Goal: Task Accomplishment & Management: Manage account settings

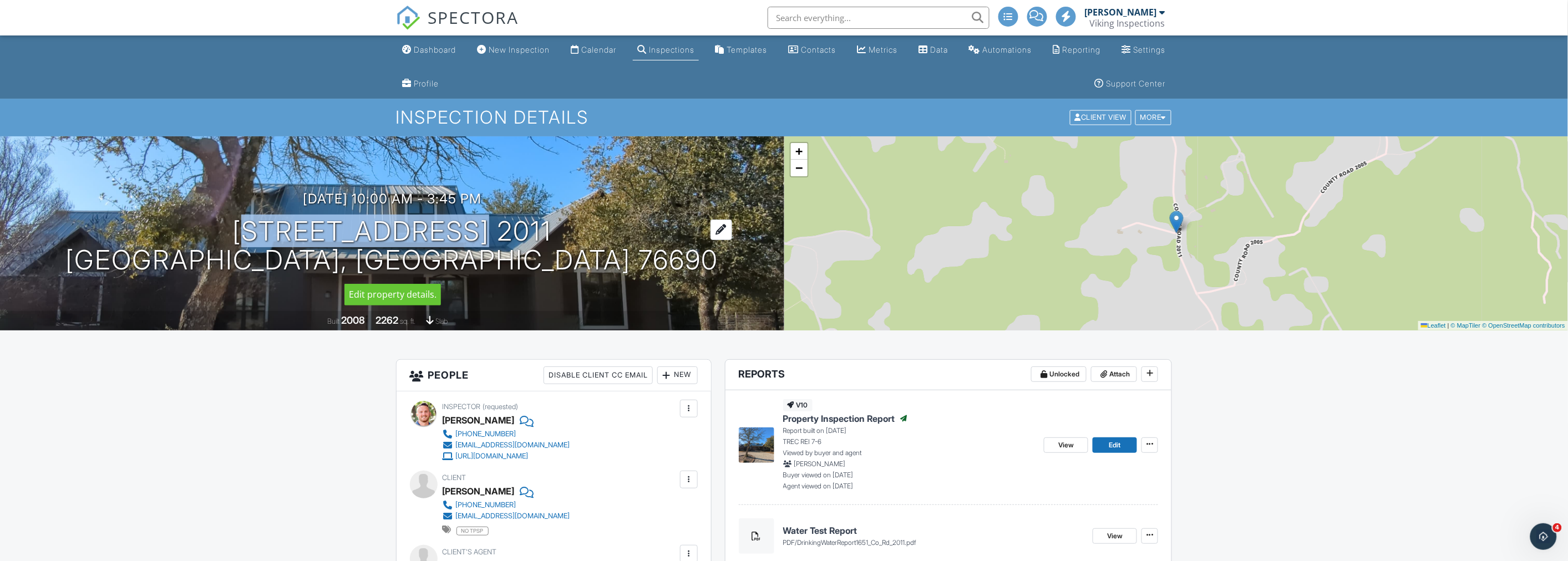
drag, startPoint x: 284, startPoint y: 230, endPoint x: 496, endPoint y: 230, distance: 212.0
click at [496, 230] on h1 "[STREET_ADDRESS] 2011 [GEOGRAPHIC_DATA], [GEOGRAPHIC_DATA] 76690" at bounding box center [392, 246] width 653 height 59
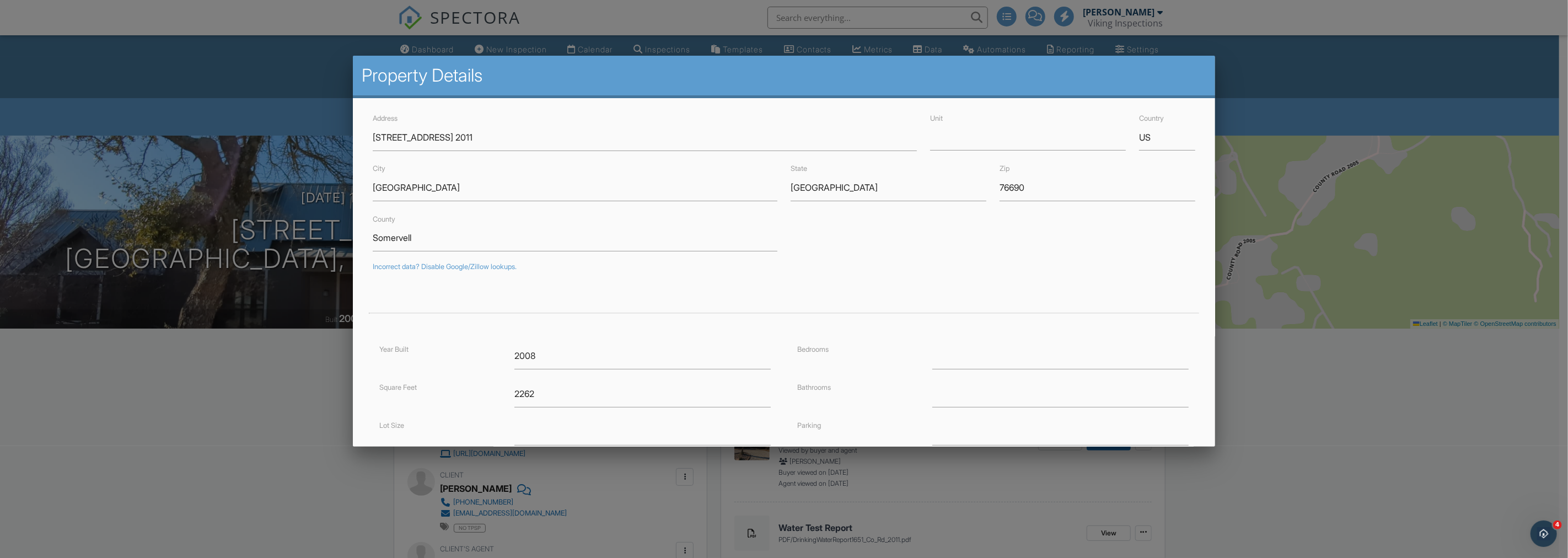
click at [284, 371] on div at bounding box center [784, 293] width 1568 height 697
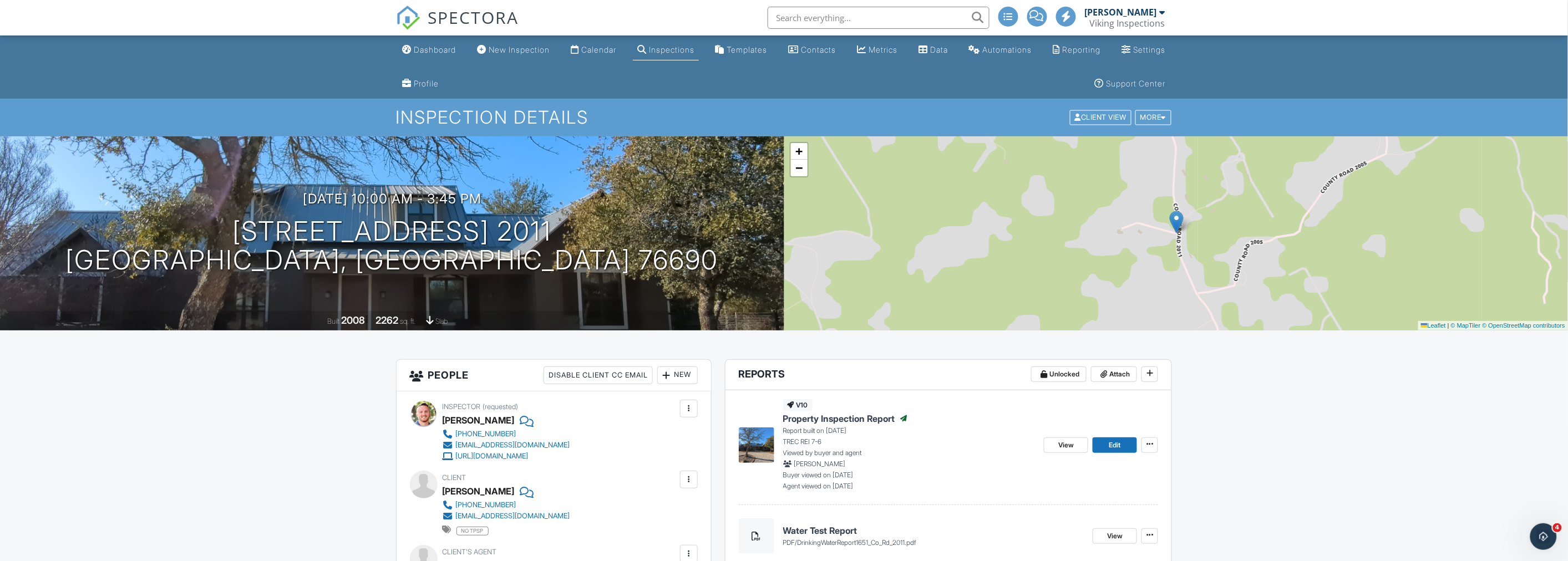
click at [132, 26] on nav "SPECTORA Kris Svendsen Viking Inspections Role: Inspector Change Role Dashboard…" at bounding box center [784, 18] width 1568 height 35
click at [413, 50] on link "Dashboard" at bounding box center [429, 50] width 62 height 21
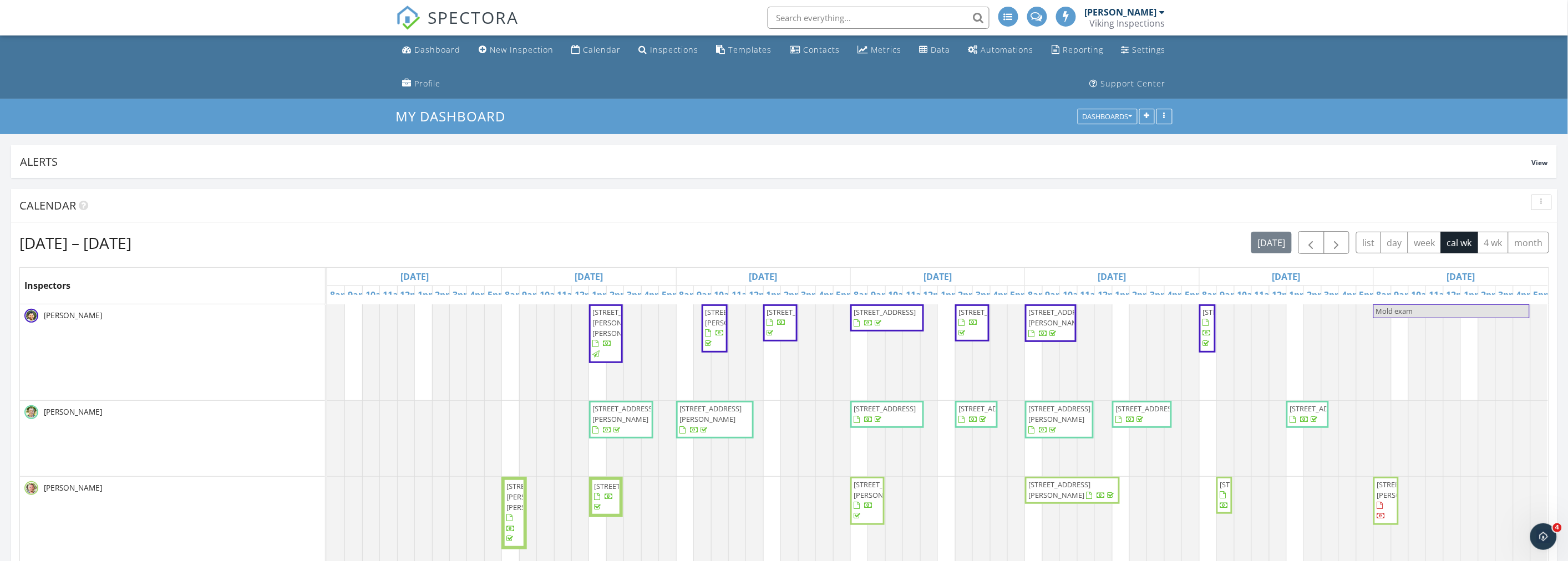
drag, startPoint x: 233, startPoint y: 61, endPoint x: 295, endPoint y: 138, distance: 98.9
click at [233, 61] on ul "Dashboard New Inspection Calendar Inspections Templates Contacts Metrics Data A…" at bounding box center [784, 67] width 1568 height 63
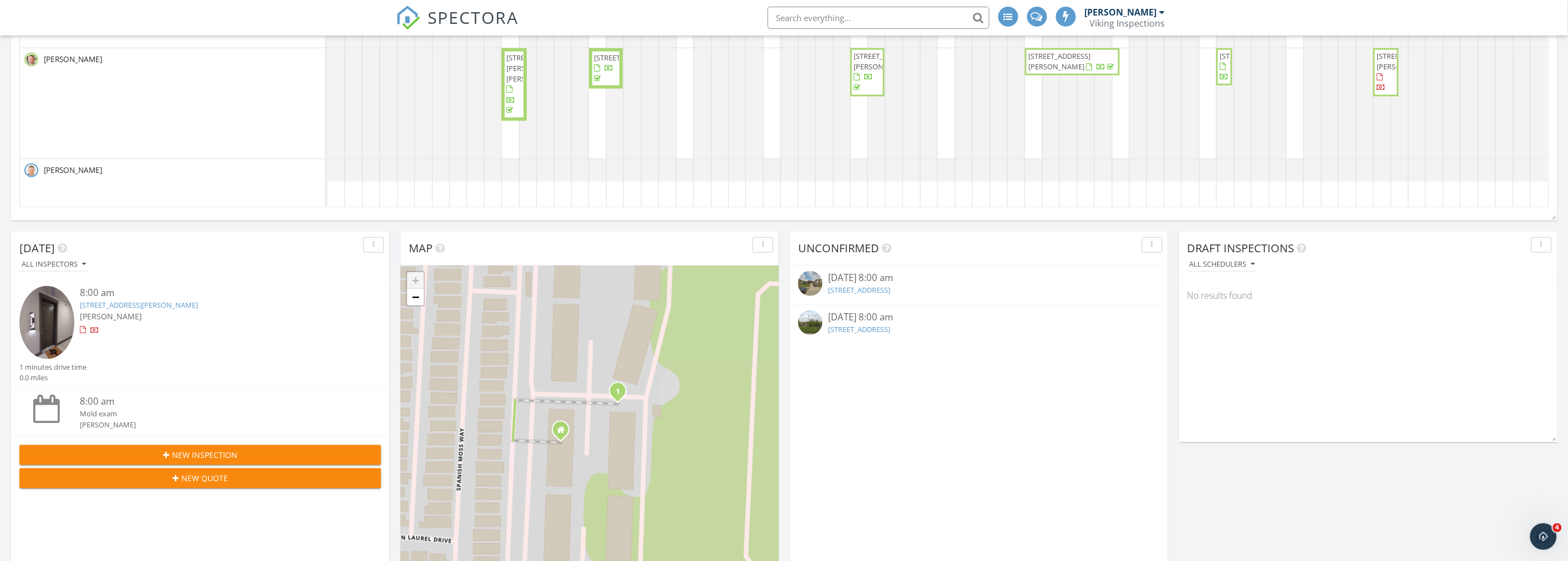
scroll to position [431, 0]
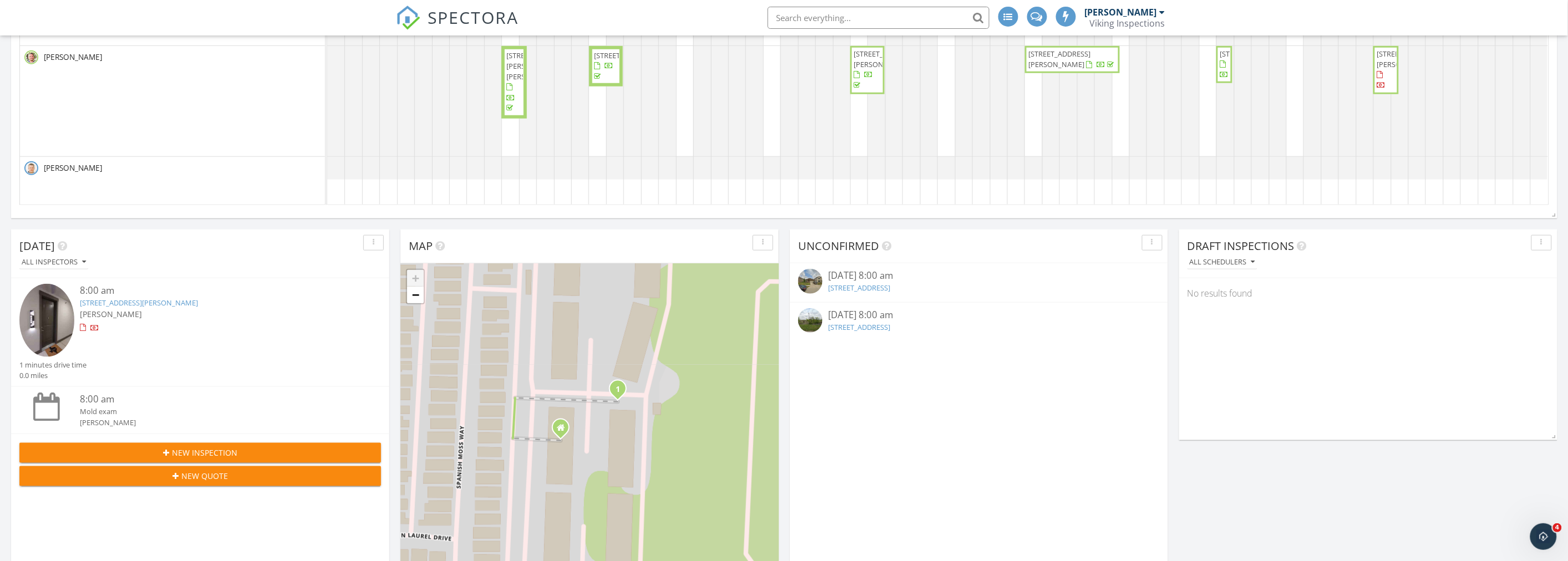
click at [918, 331] on div "7180 Cleburne Hwy, Granbury, TX 76049" at bounding box center [978, 327] width 301 height 10
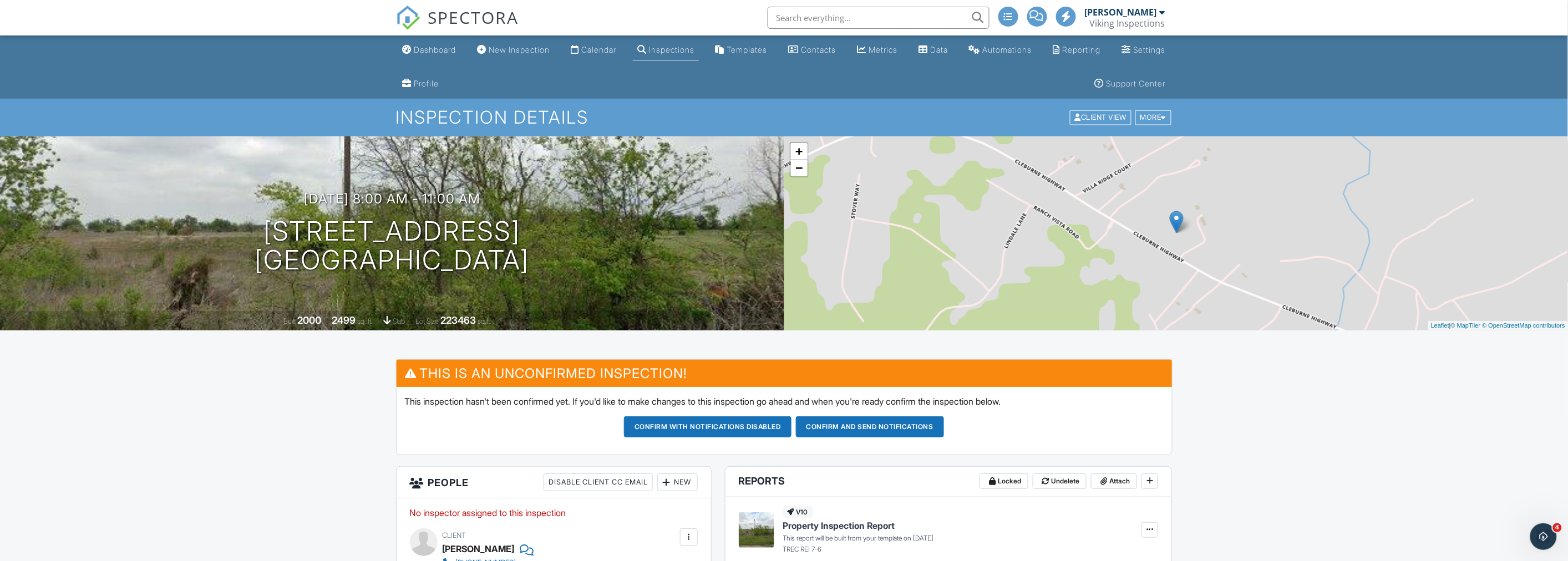
drag, startPoint x: 243, startPoint y: 228, endPoint x: 544, endPoint y: 253, distance: 302.0
click at [544, 253] on div "09/28/2025 8:00 am - 11:00 am 7180 Cleburne Hwy Granbury, TX 76049" at bounding box center [392, 232] width 784 height 84
drag, startPoint x: 207, startPoint y: 357, endPoint x: 219, endPoint y: 305, distance: 53.4
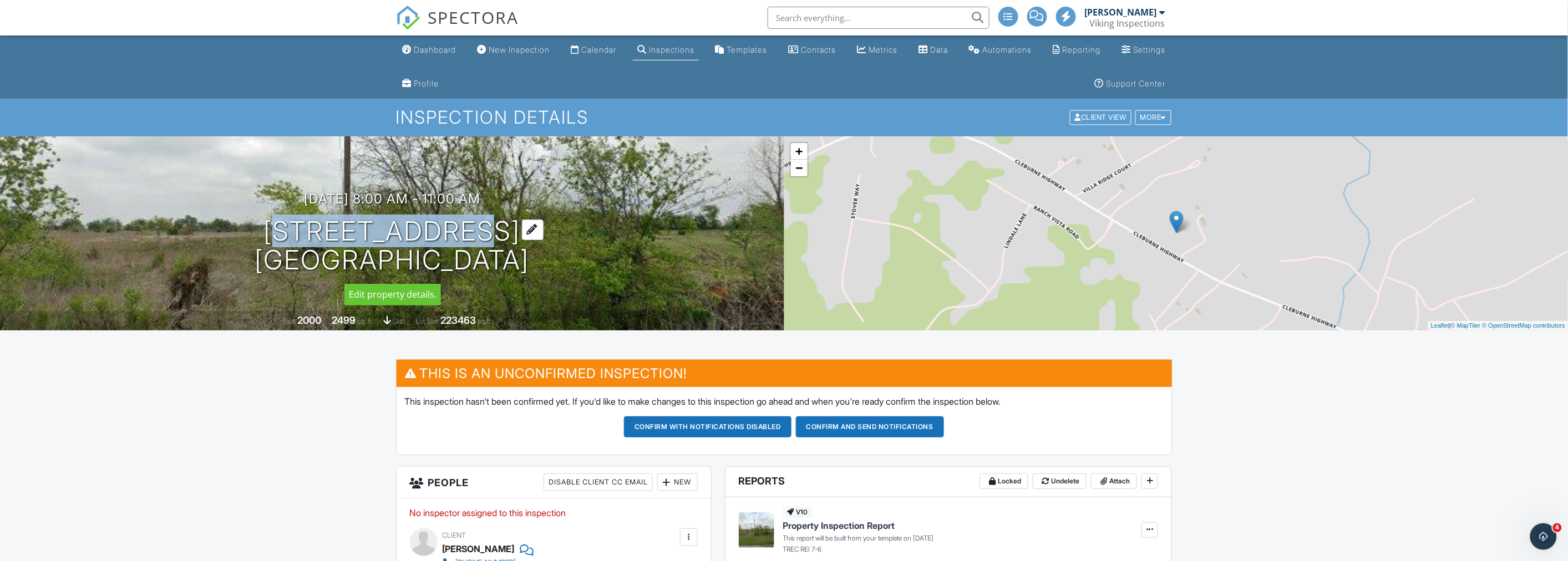
drag, startPoint x: 241, startPoint y: 222, endPoint x: 455, endPoint y: 225, distance: 214.0
click at [455, 225] on div "09/28/2025 8:00 am - 11:00 am 7180 Cleburne Hwy Granbury, TX 76049" at bounding box center [392, 232] width 784 height 84
copy h1 "7180 Cleburne"
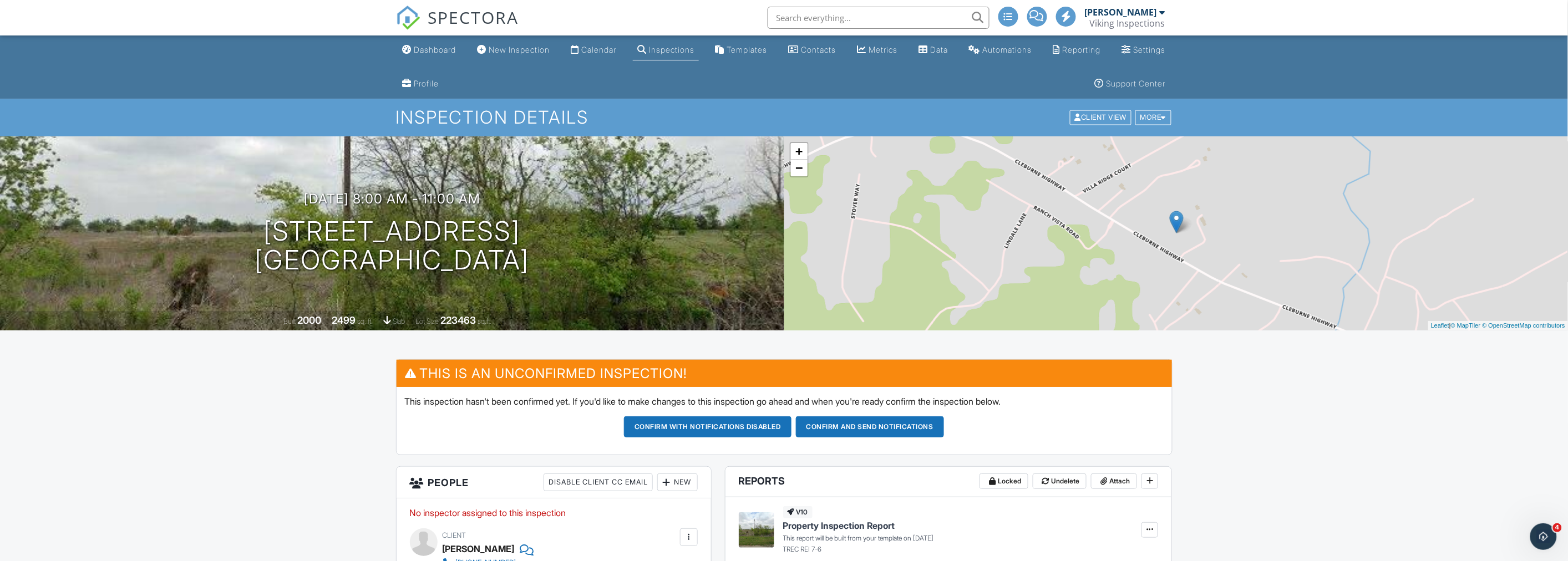
click at [246, 76] on ul "Dashboard New Inspection Calendar Inspections Templates Contacts Metrics Data A…" at bounding box center [784, 67] width 1568 height 63
click at [211, 62] on ul "Dashboard New Inspection Calendar Inspections Templates Contacts Metrics Data A…" at bounding box center [784, 67] width 1568 height 63
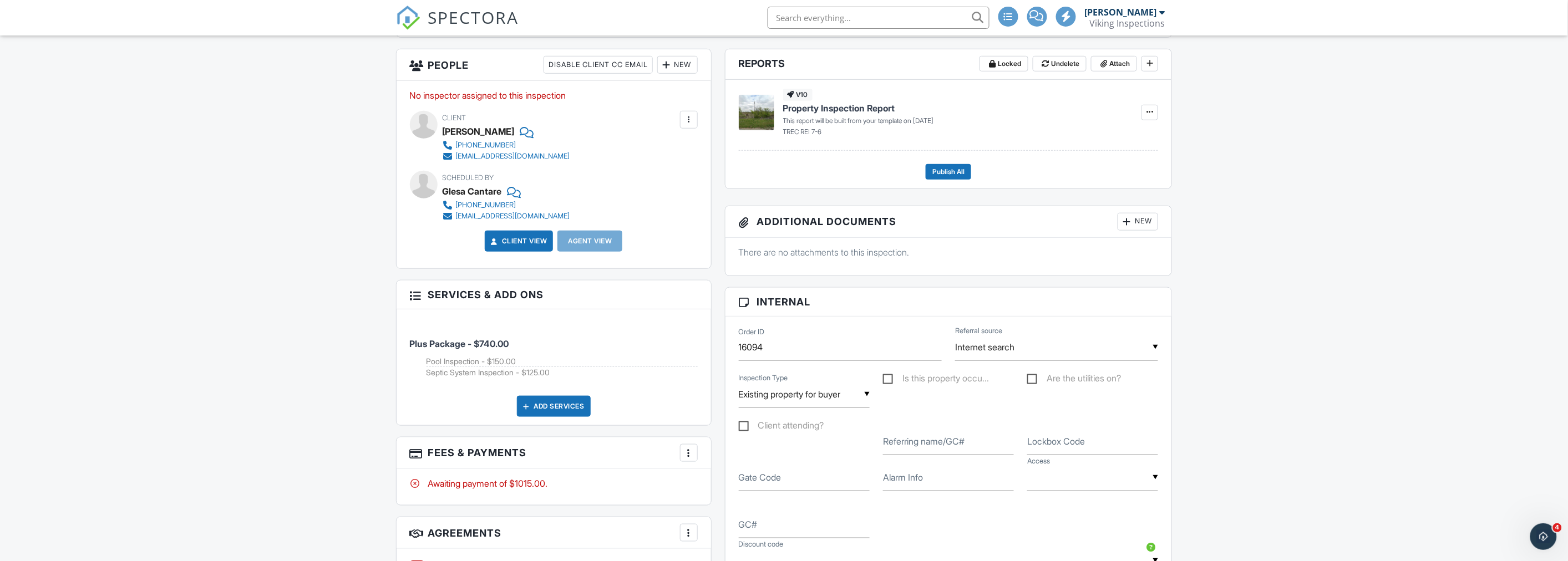
scroll to position [422, 0]
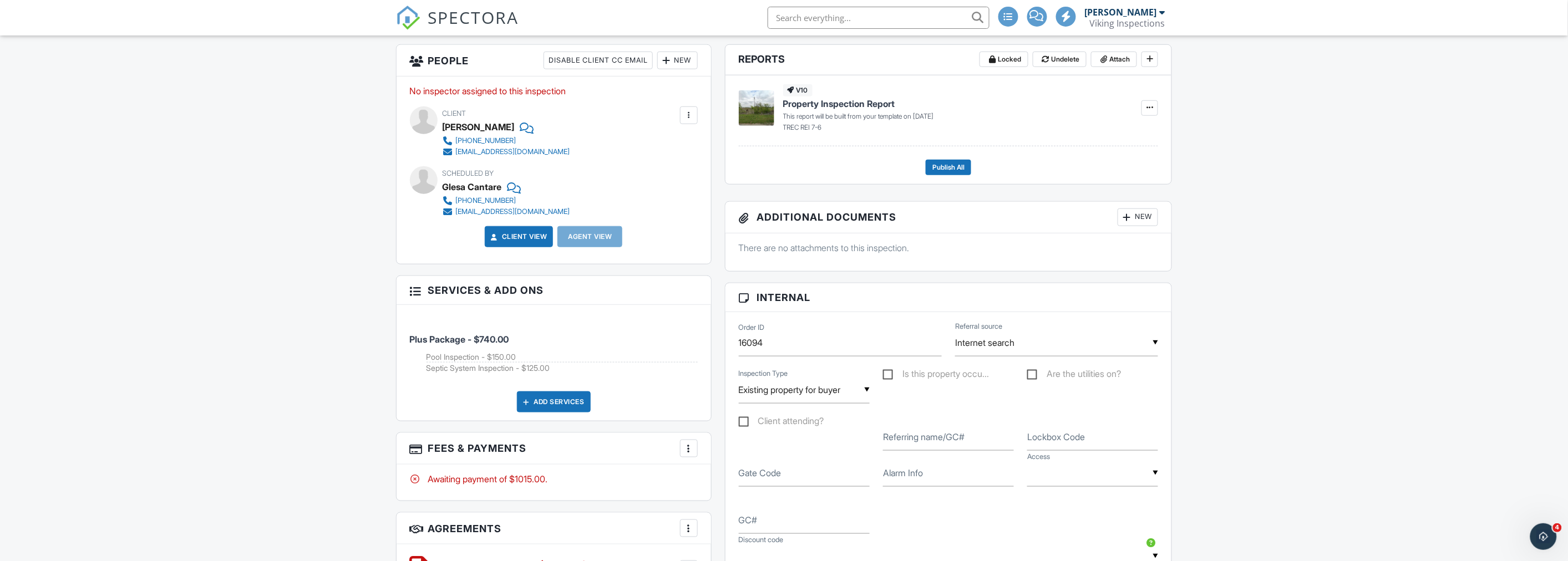
click at [340, 343] on div "Dashboard New Inspection Calendar Inspections Templates Contacts Metrics Data A…" at bounding box center [784, 511] width 1568 height 1794
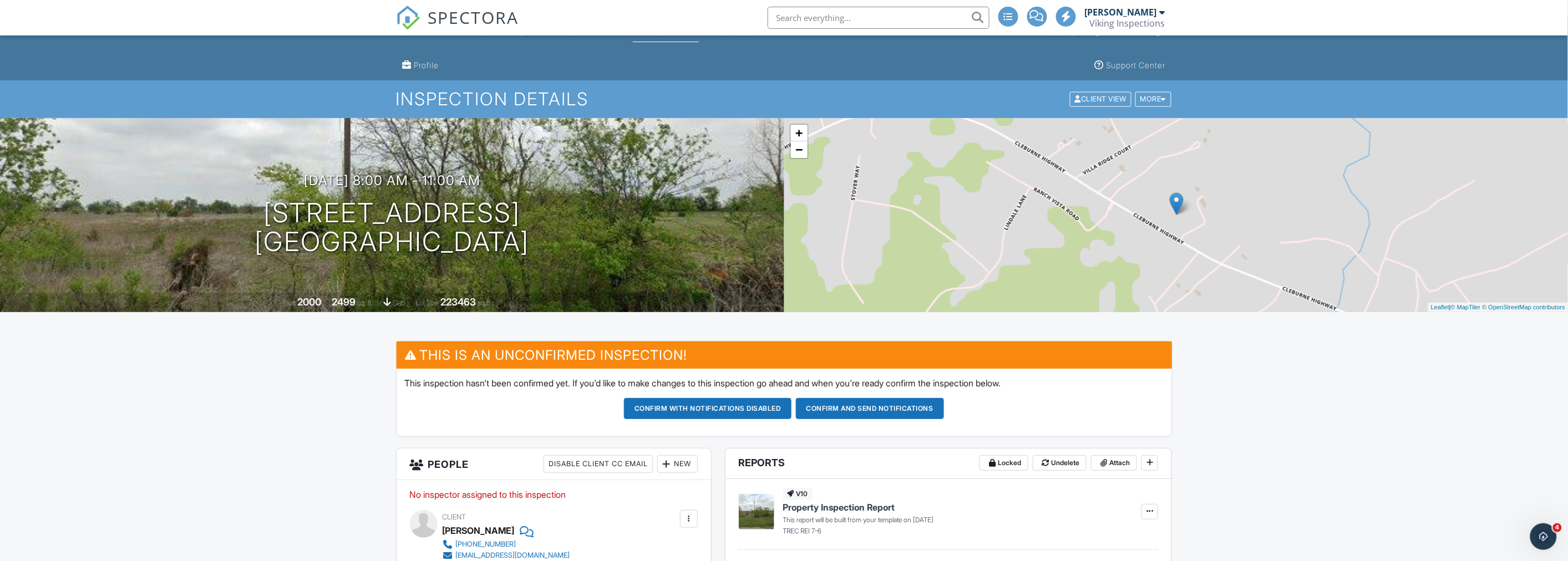
scroll to position [0, 0]
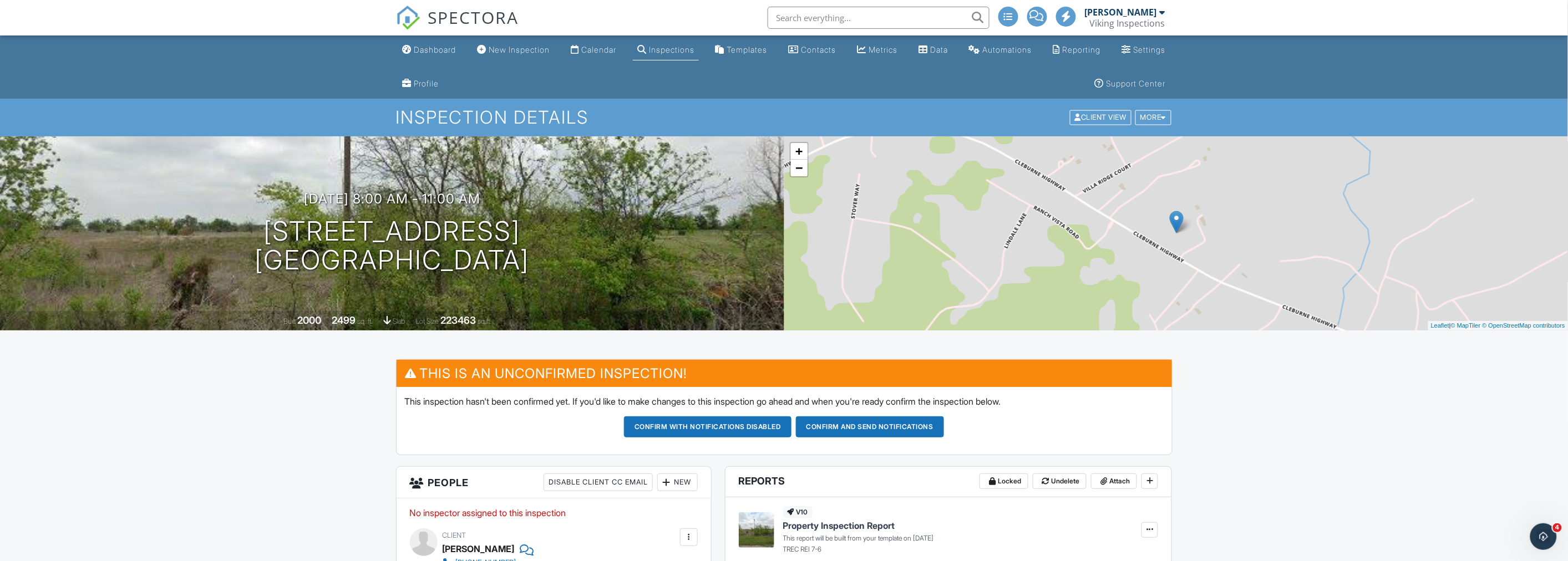
drag, startPoint x: 234, startPoint y: 229, endPoint x: 594, endPoint y: 270, distance: 362.3
click at [594, 270] on div "09/28/2025 8:00 am - 11:00 am 7180 Cleburne Hwy Granbury, TX 76049" at bounding box center [392, 232] width 784 height 84
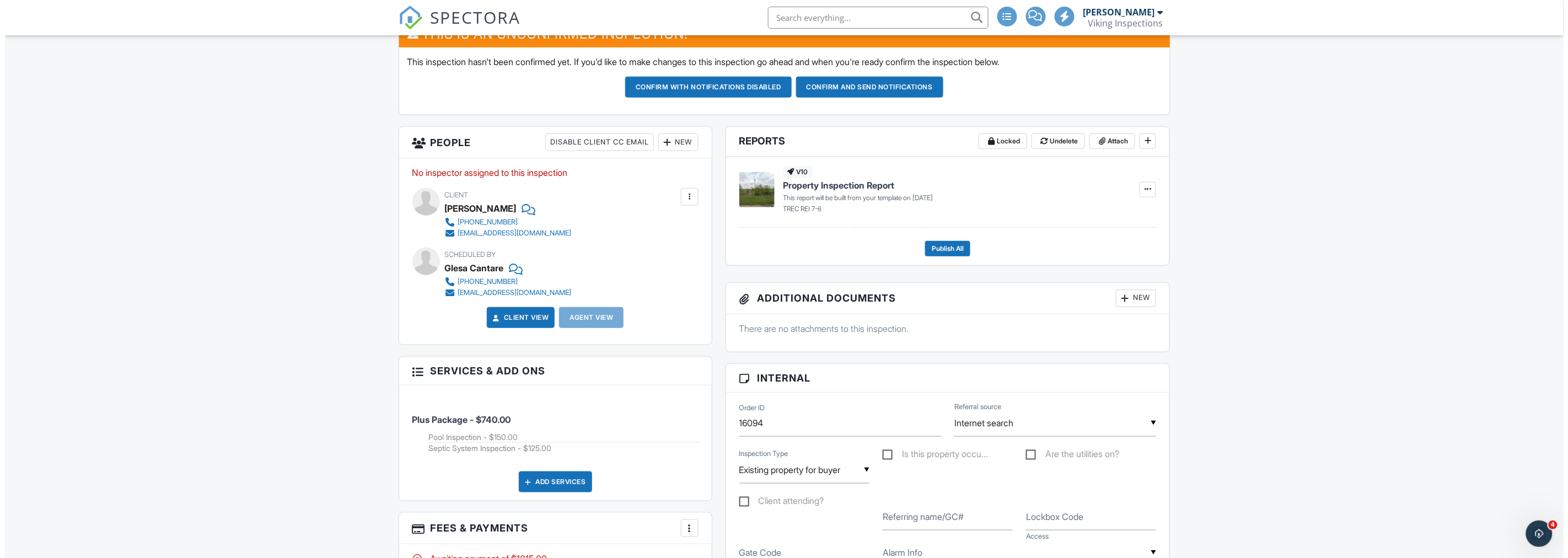
scroll to position [428, 0]
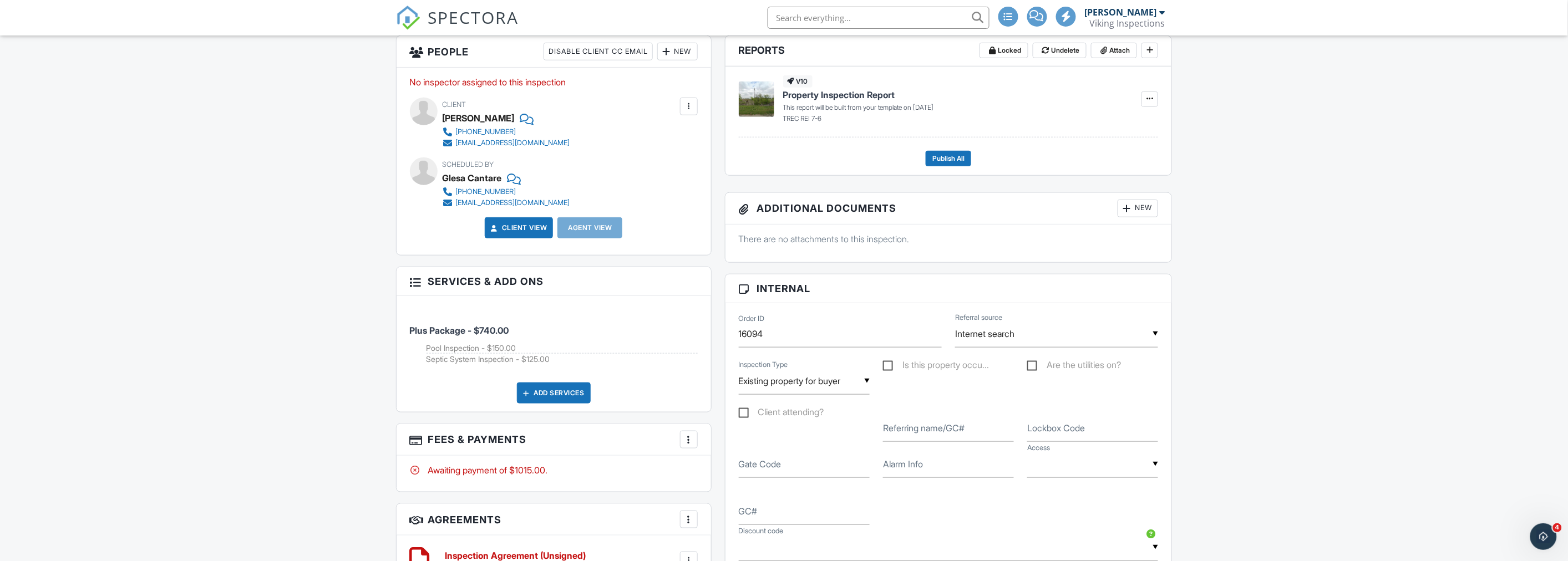
click at [563, 399] on div "Add Services" at bounding box center [553, 393] width 73 height 21
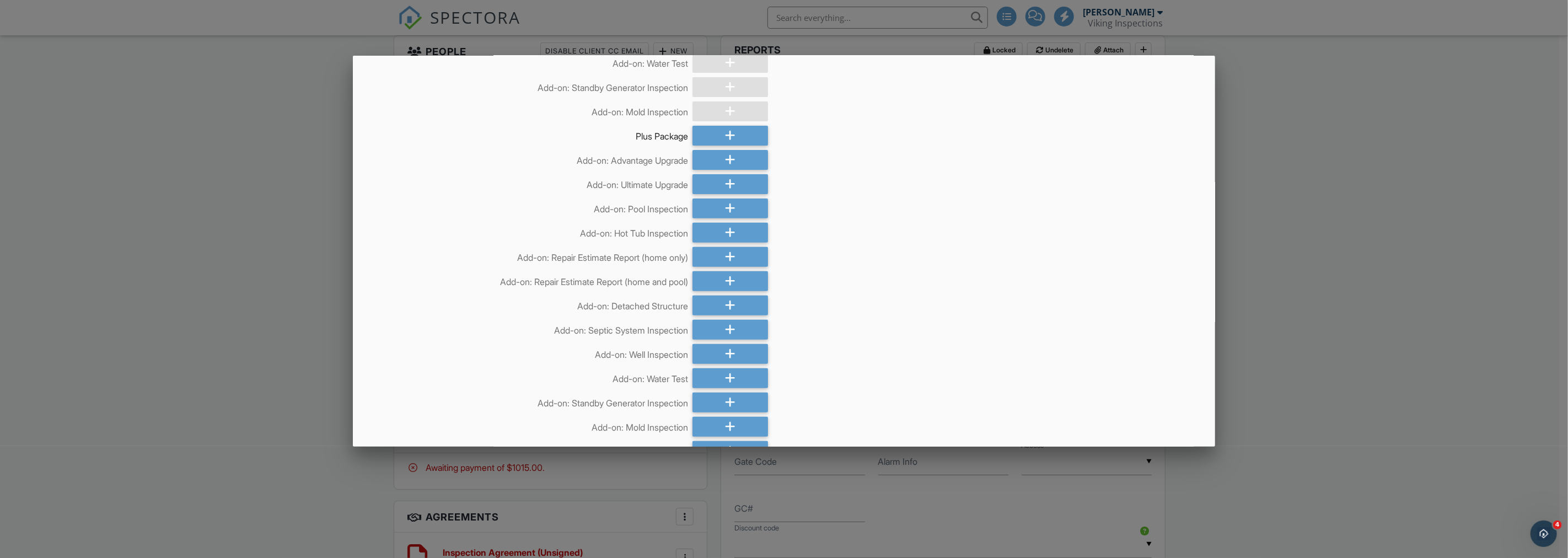
scroll to position [367, 0]
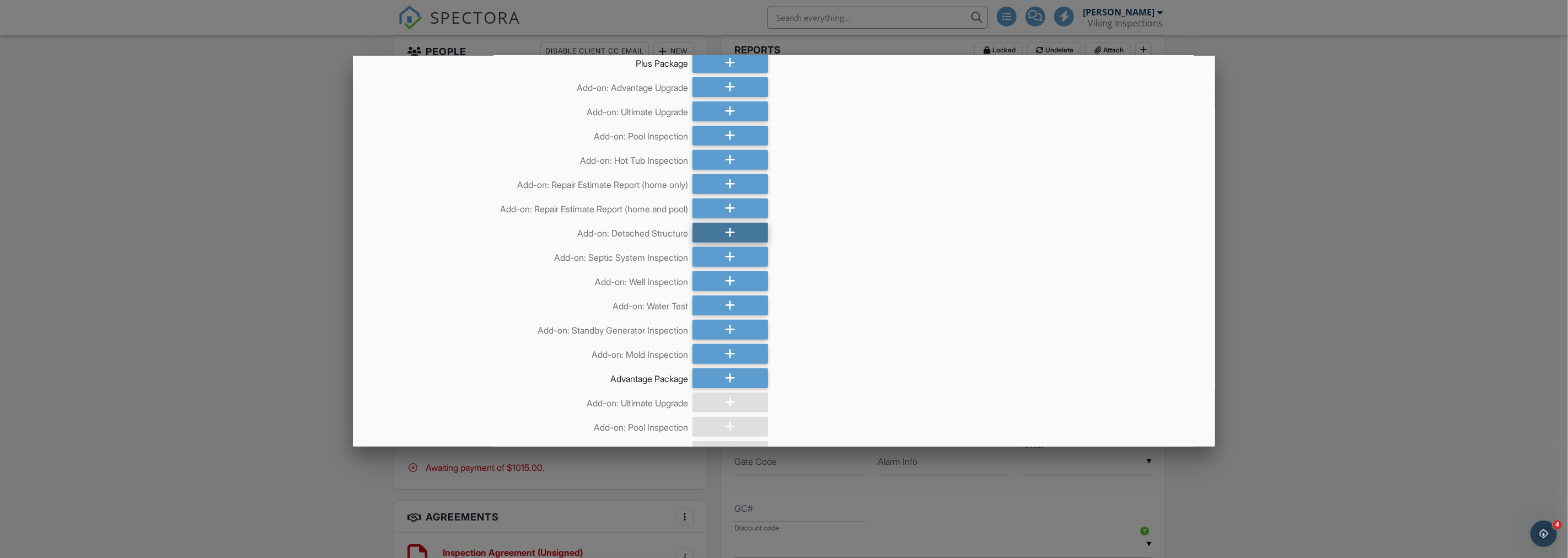
click at [726, 232] on icon at bounding box center [730, 232] width 10 height 20
click at [730, 276] on icon at bounding box center [730, 281] width 10 height 20
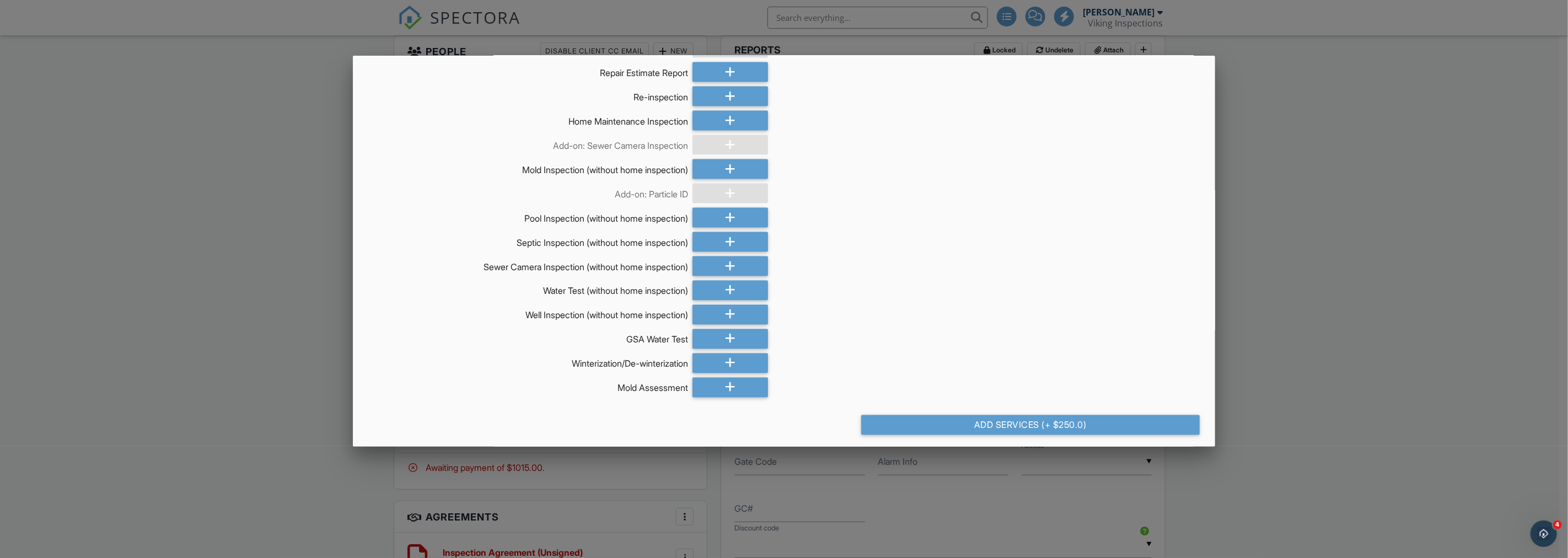
scroll to position [1550, 0]
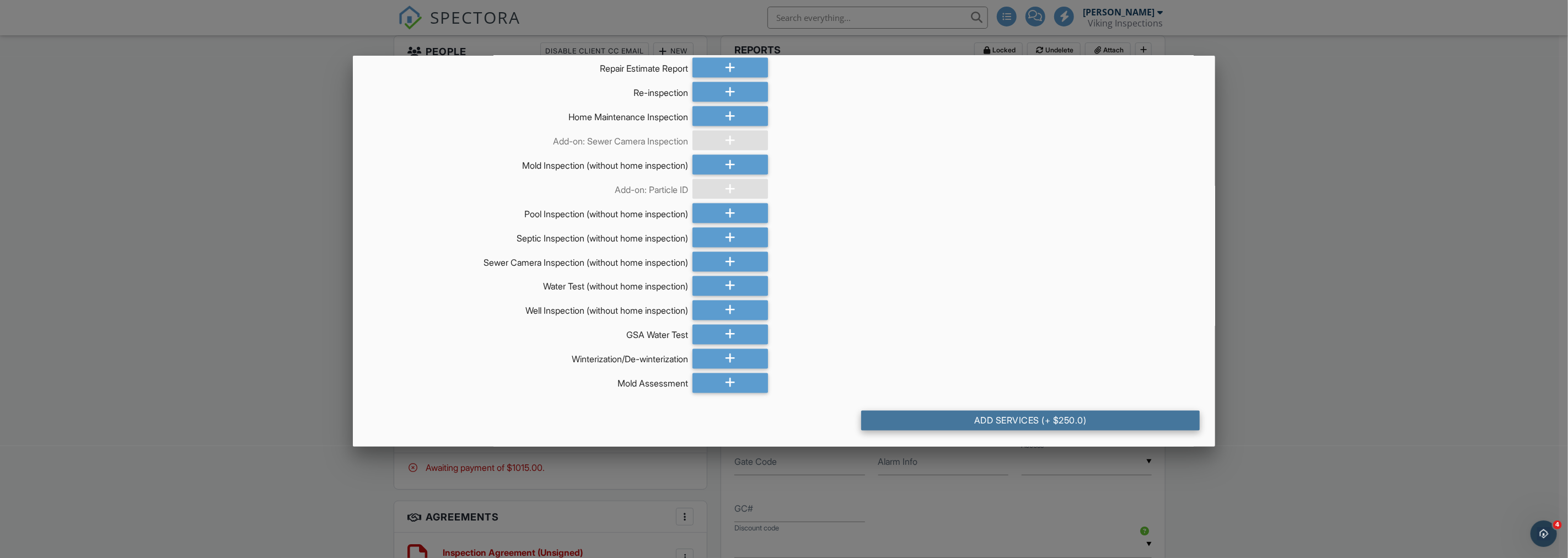
click at [1052, 419] on div "Add Services (+ $250.0)" at bounding box center [1031, 420] width 338 height 20
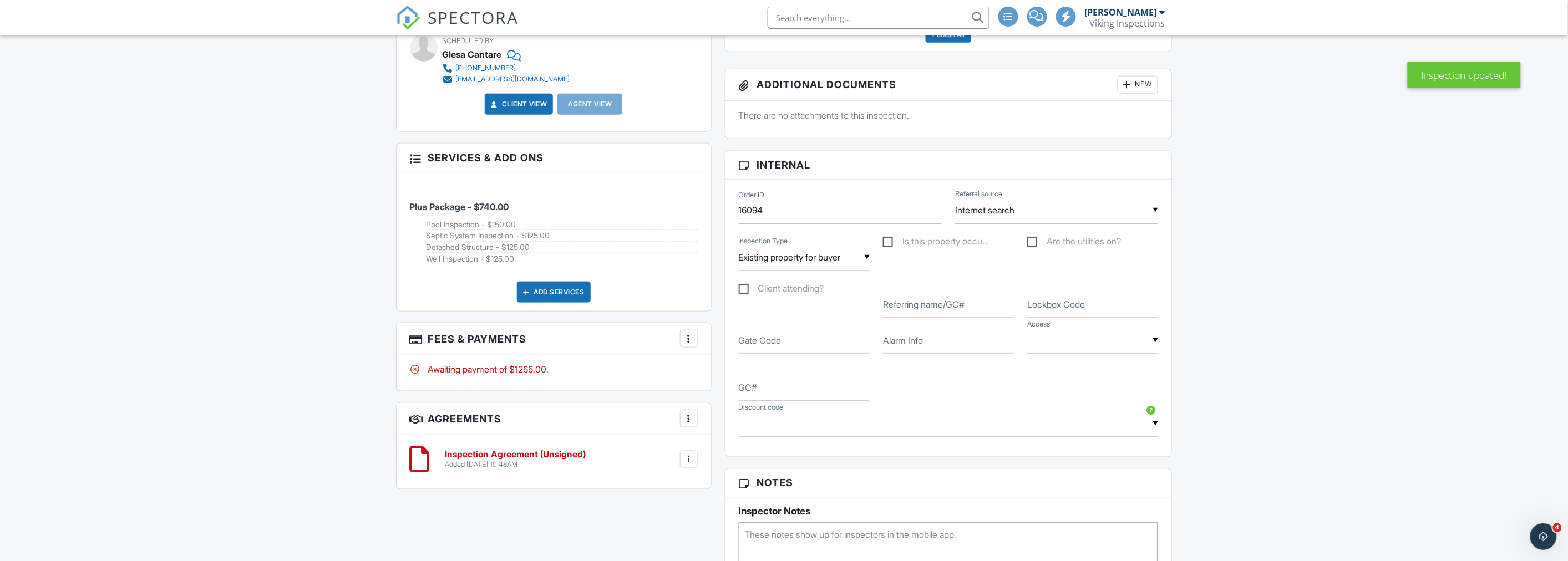
click at [691, 336] on div at bounding box center [689, 338] width 11 height 11
click at [700, 362] on li "Edit Fees & Payments" at bounding box center [744, 372] width 116 height 28
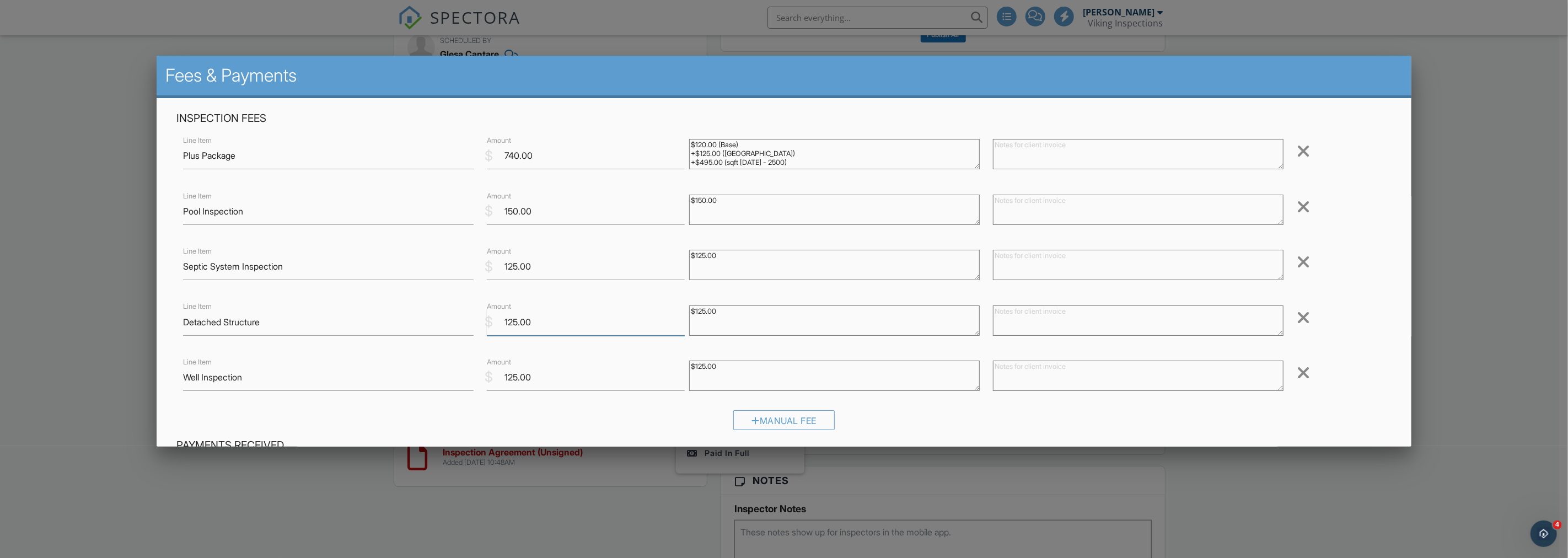
drag, startPoint x: 515, startPoint y: 325, endPoint x: 502, endPoint y: 324, distance: 13.0
click at [502, 324] on input "125.00" at bounding box center [586, 322] width 198 height 27
type input "500.00"
click at [485, 413] on div "Manual Fee" at bounding box center [783, 424] width 1214 height 28
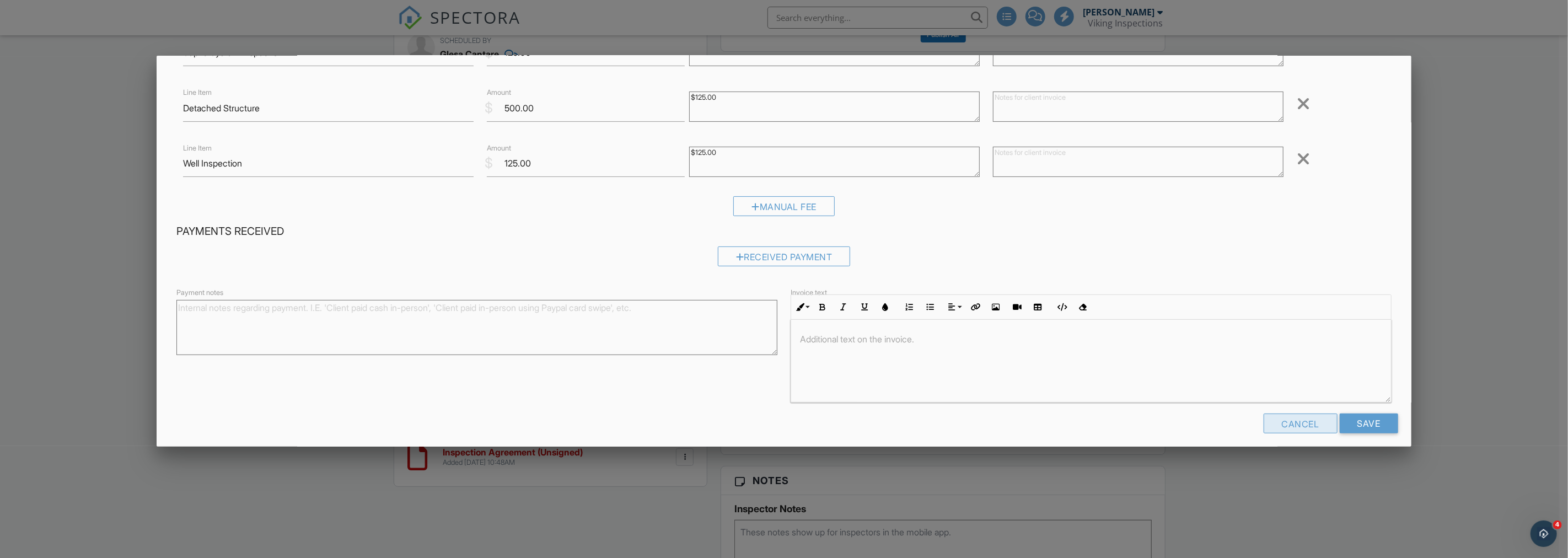
scroll to position [223, 0]
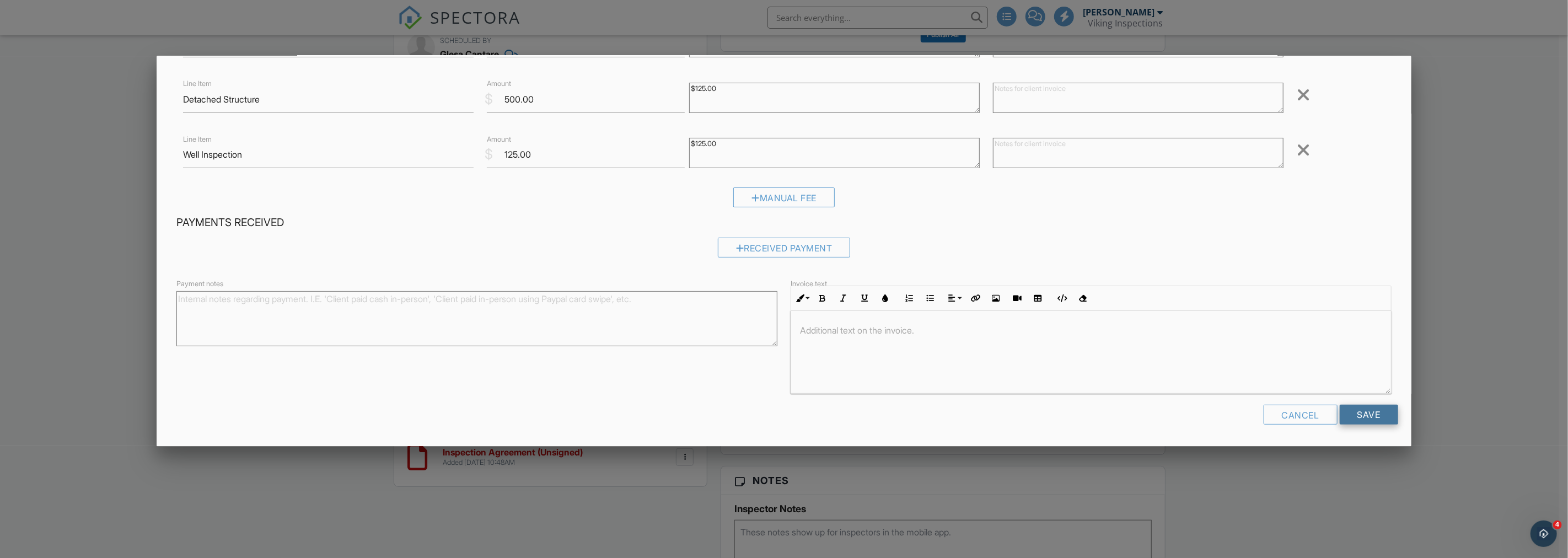
click at [1371, 417] on input "Save" at bounding box center [1369, 414] width 58 height 20
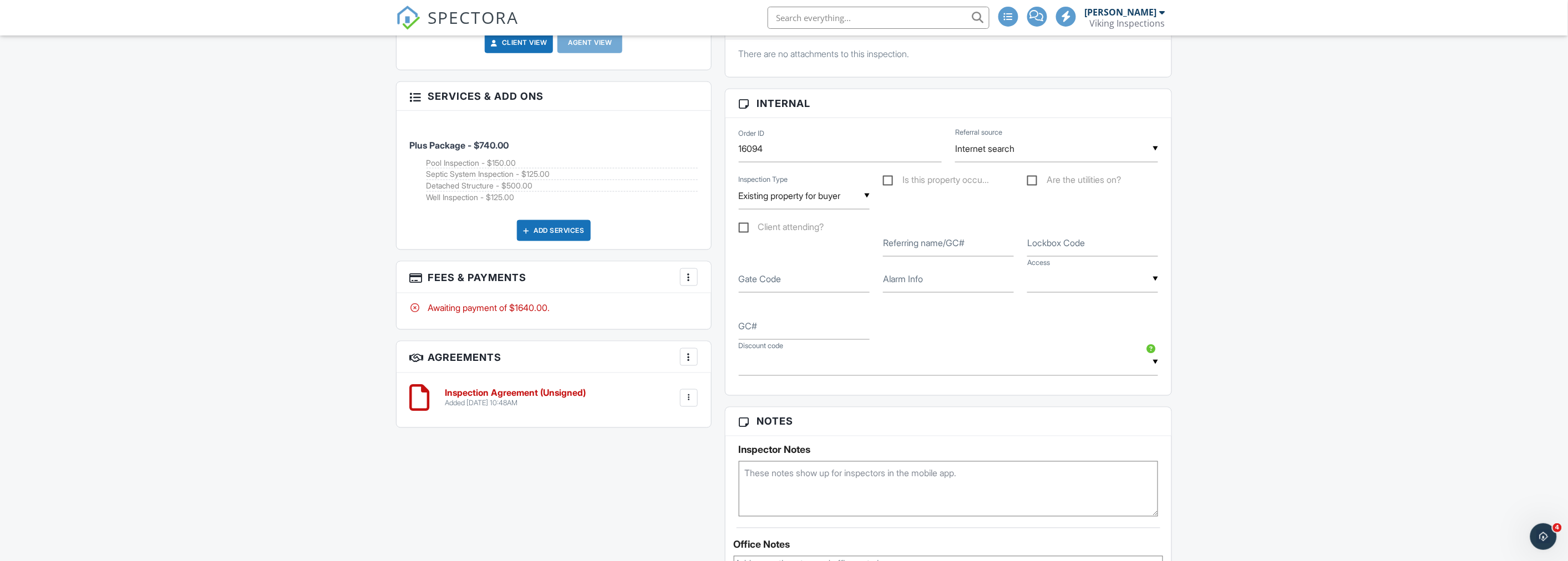
click at [351, 319] on div "Dashboard New Inspection Calendar Inspections Templates Contacts Metrics Data A…" at bounding box center [784, 317] width 1568 height 1794
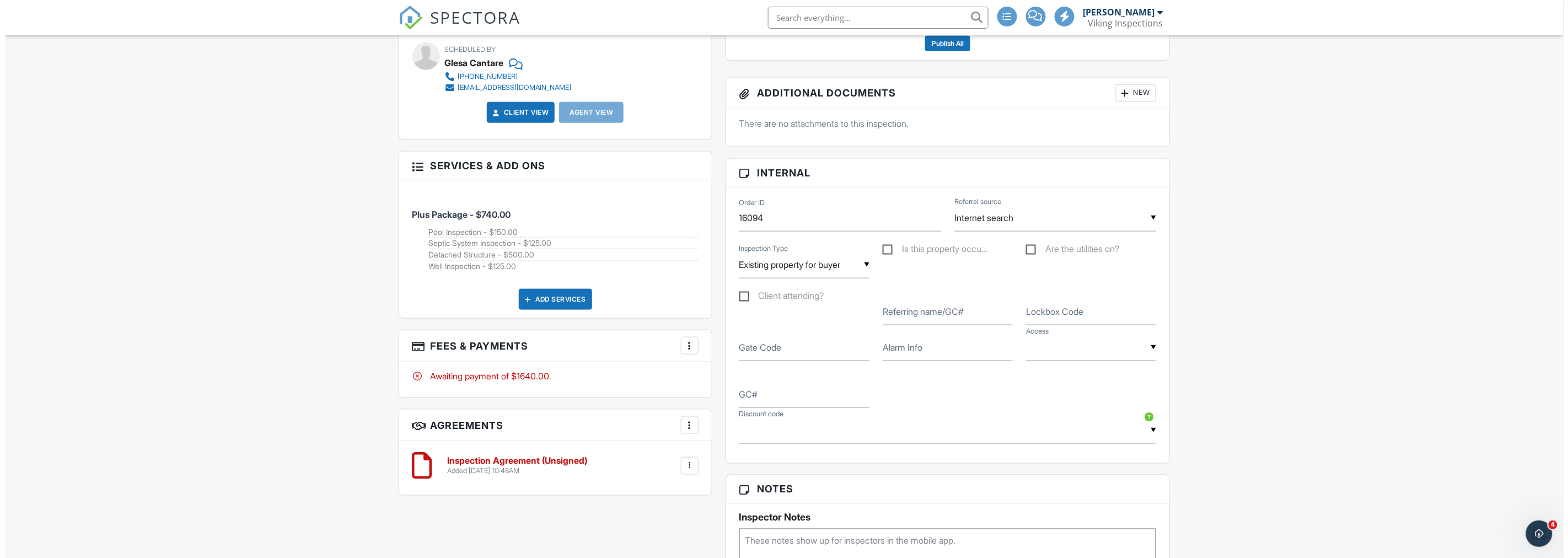
scroll to position [612, 0]
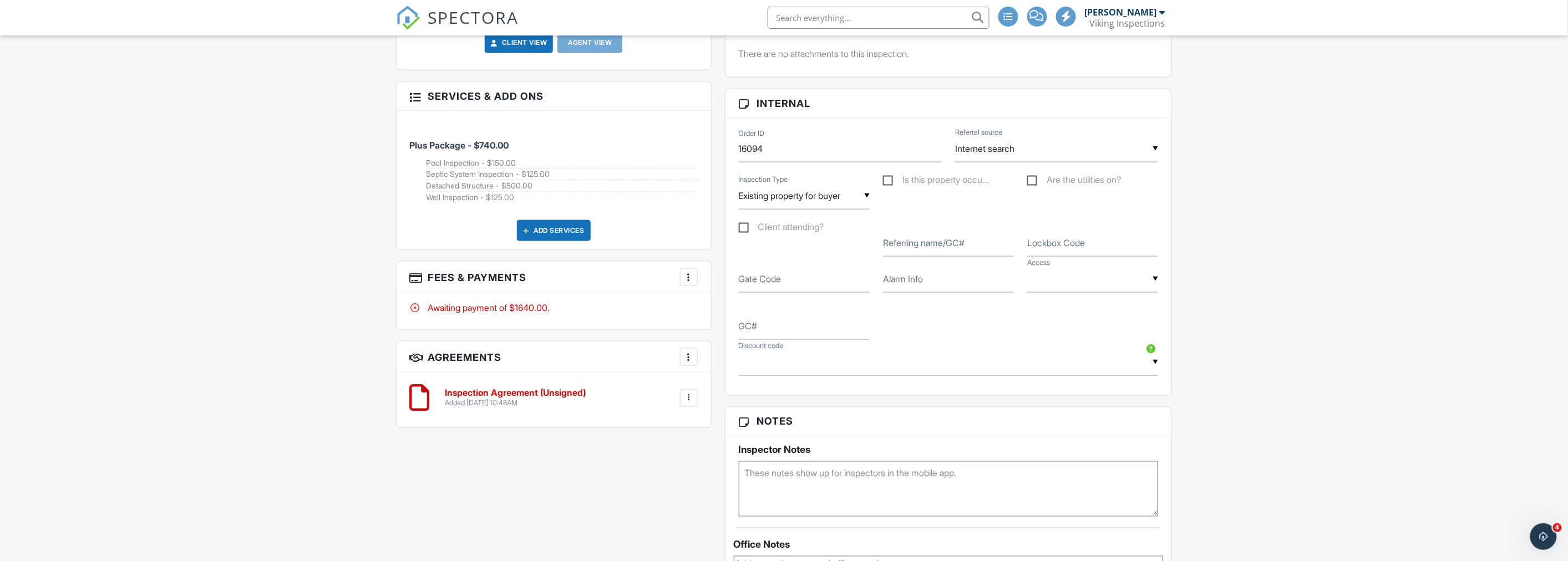
click at [193, 251] on div "Dashboard New Inspection Calendar Inspections Templates Contacts Metrics Data A…" at bounding box center [784, 317] width 1568 height 1794
click at [689, 278] on div at bounding box center [689, 277] width 11 height 11
click at [697, 294] on ul "Edit Fees & Payments Add Services View Invoice Paid In Full" at bounding box center [744, 352] width 129 height 124
click at [704, 309] on li "Edit Fees & Payments" at bounding box center [744, 310] width 116 height 28
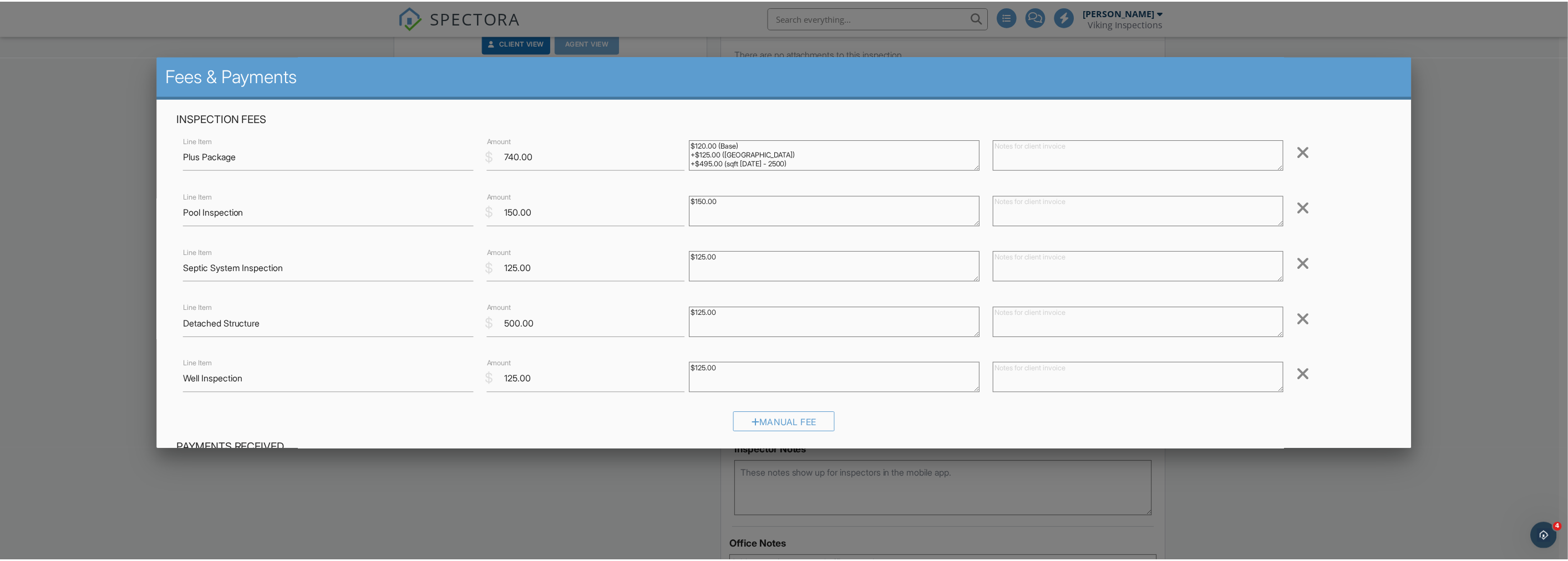
scroll to position [224, 0]
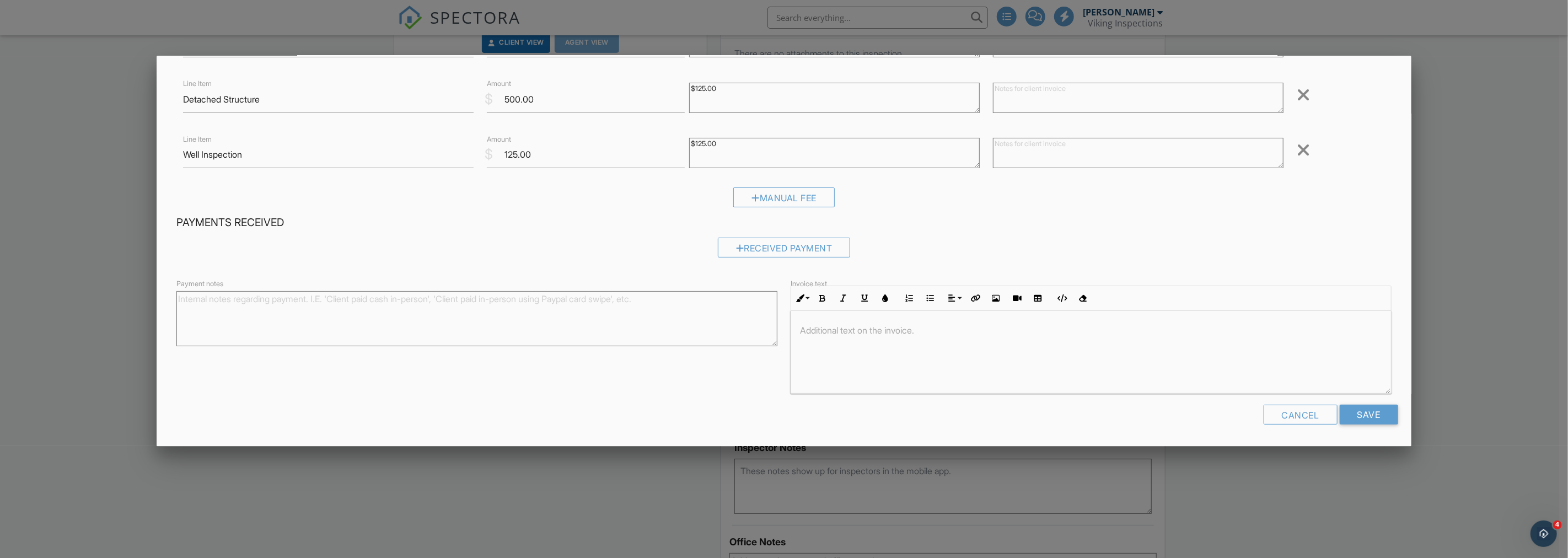
drag, startPoint x: 1276, startPoint y: 413, endPoint x: 1261, endPoint y: 415, distance: 15.1
click at [1276, 413] on div "Cancel" at bounding box center [1300, 414] width 74 height 20
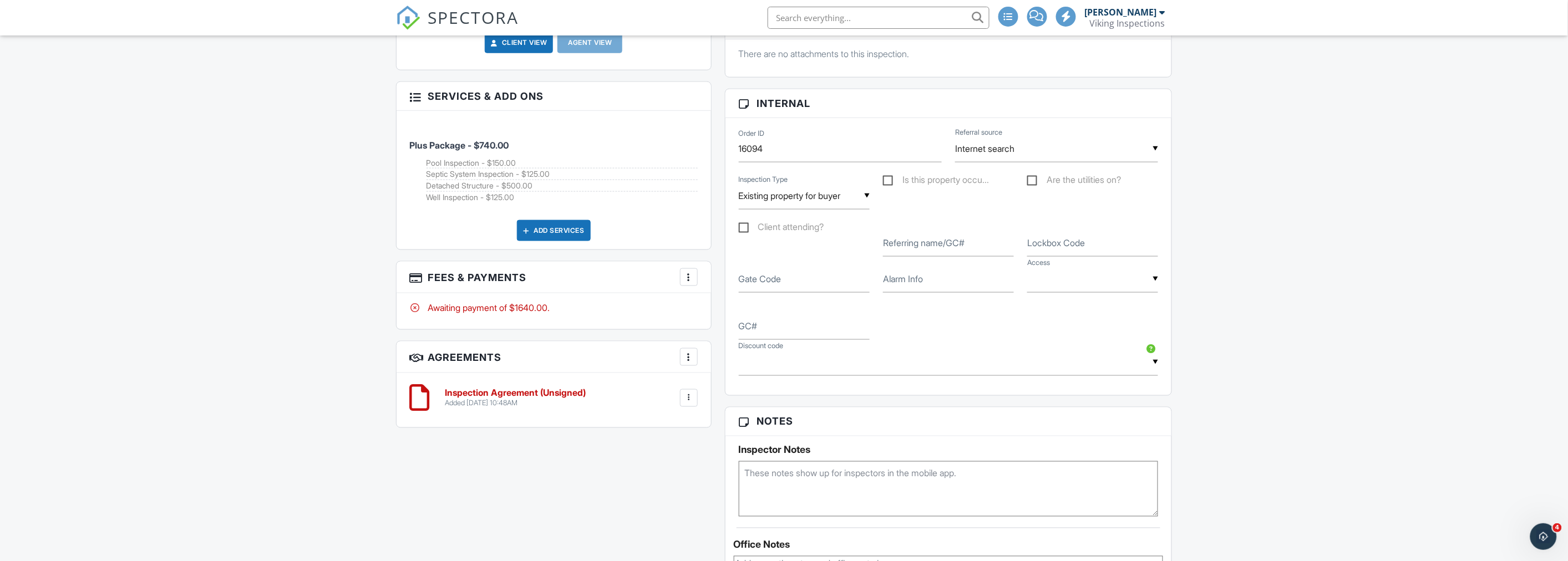
click at [309, 322] on div "Dashboard New Inspection Calendar Inspections Templates Contacts Metrics Data A…" at bounding box center [784, 317] width 1568 height 1794
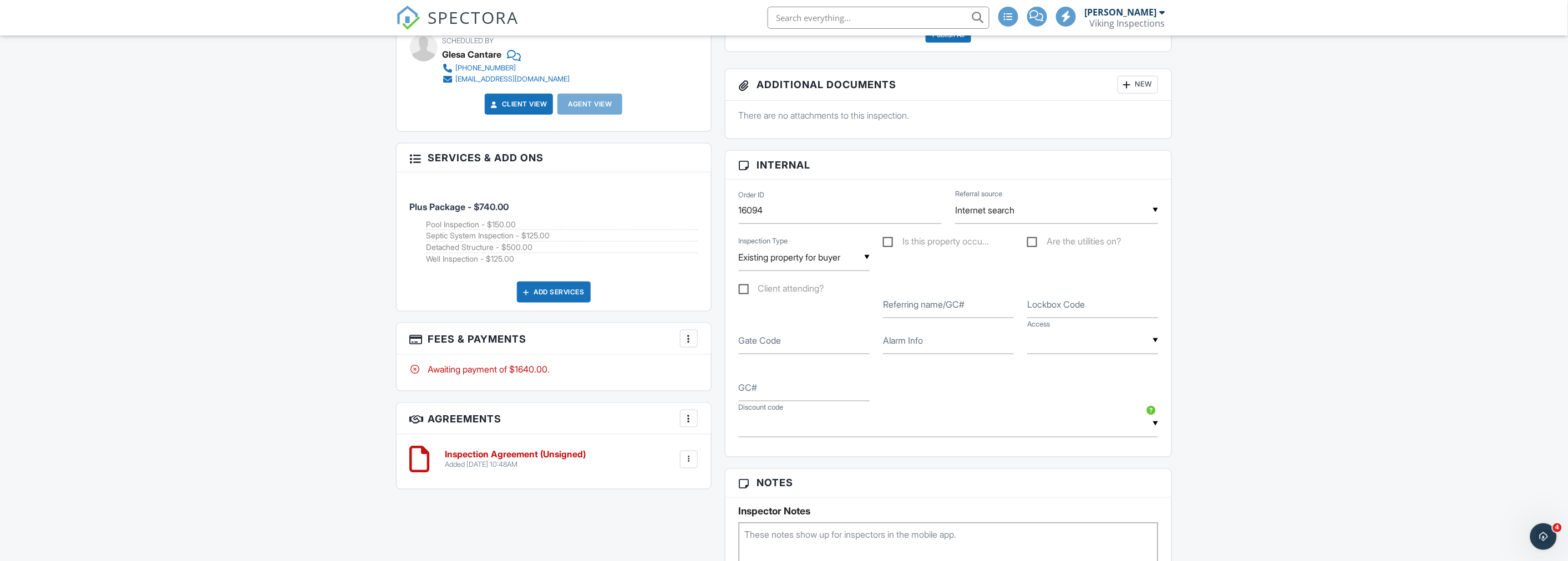
scroll to position [492, 0]
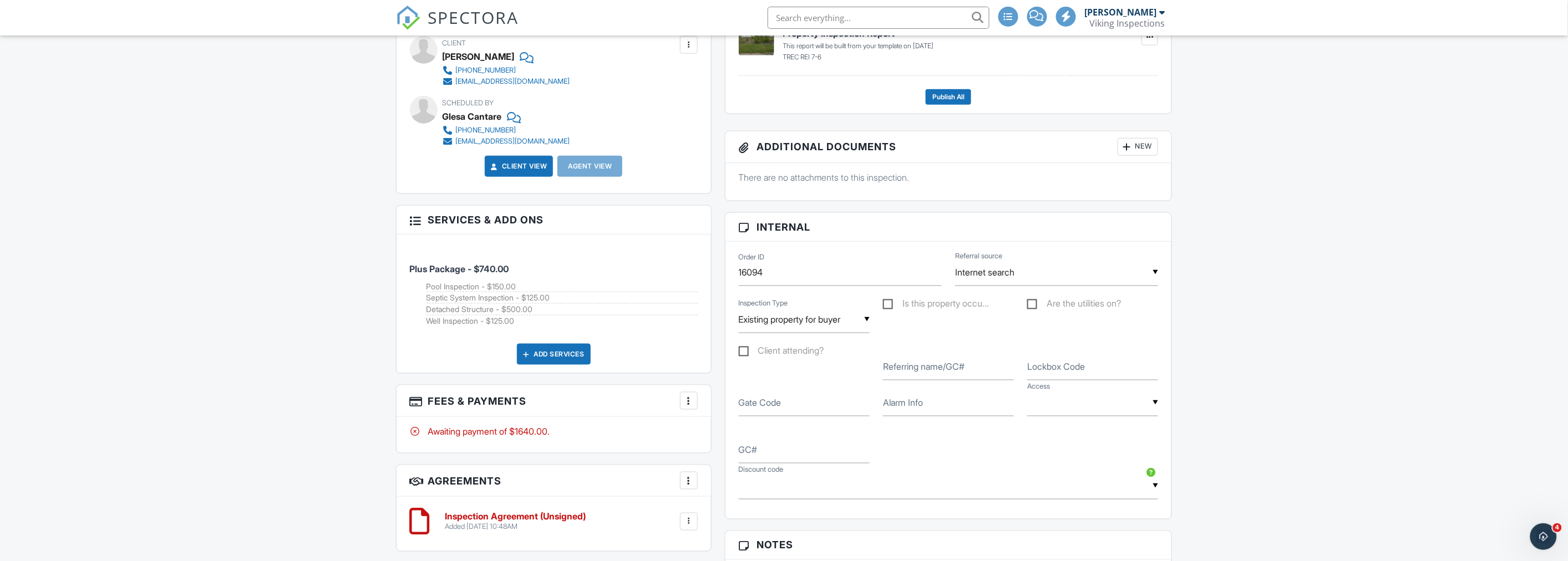
click at [303, 152] on div "Dashboard New Inspection Calendar Inspections Templates Contacts Metrics Data A…" at bounding box center [784, 440] width 1568 height 1794
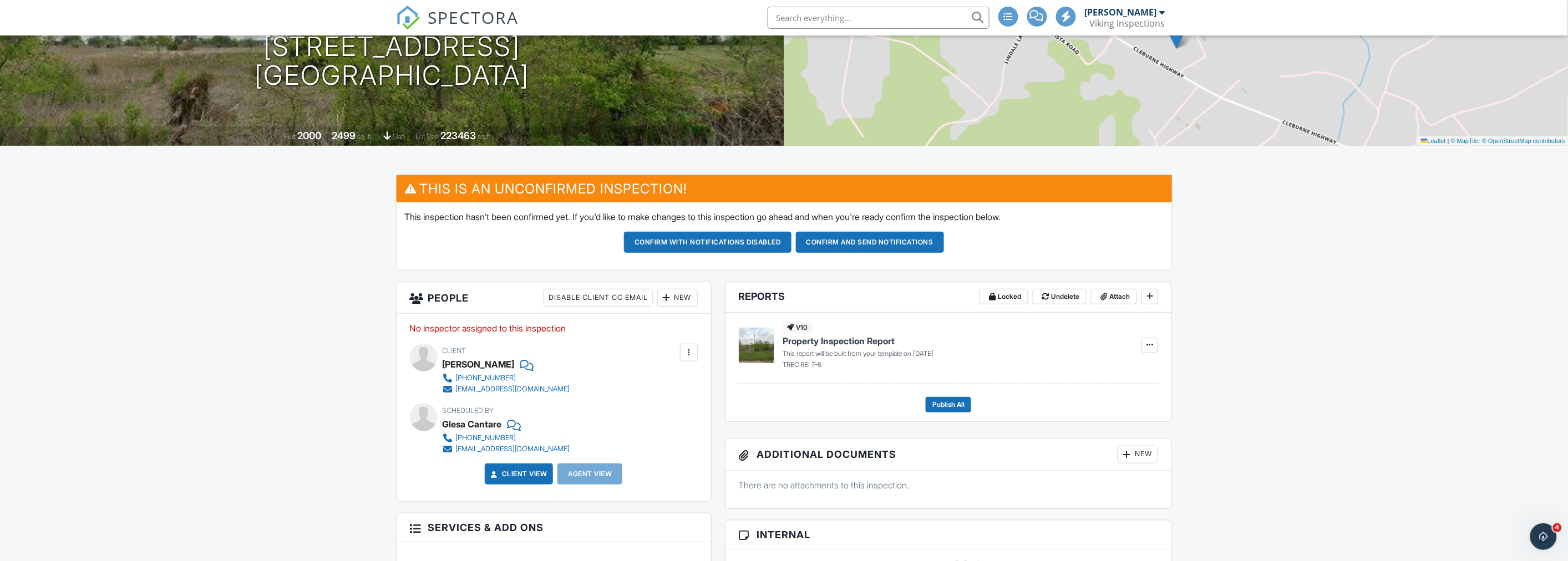
scroll to position [0, 0]
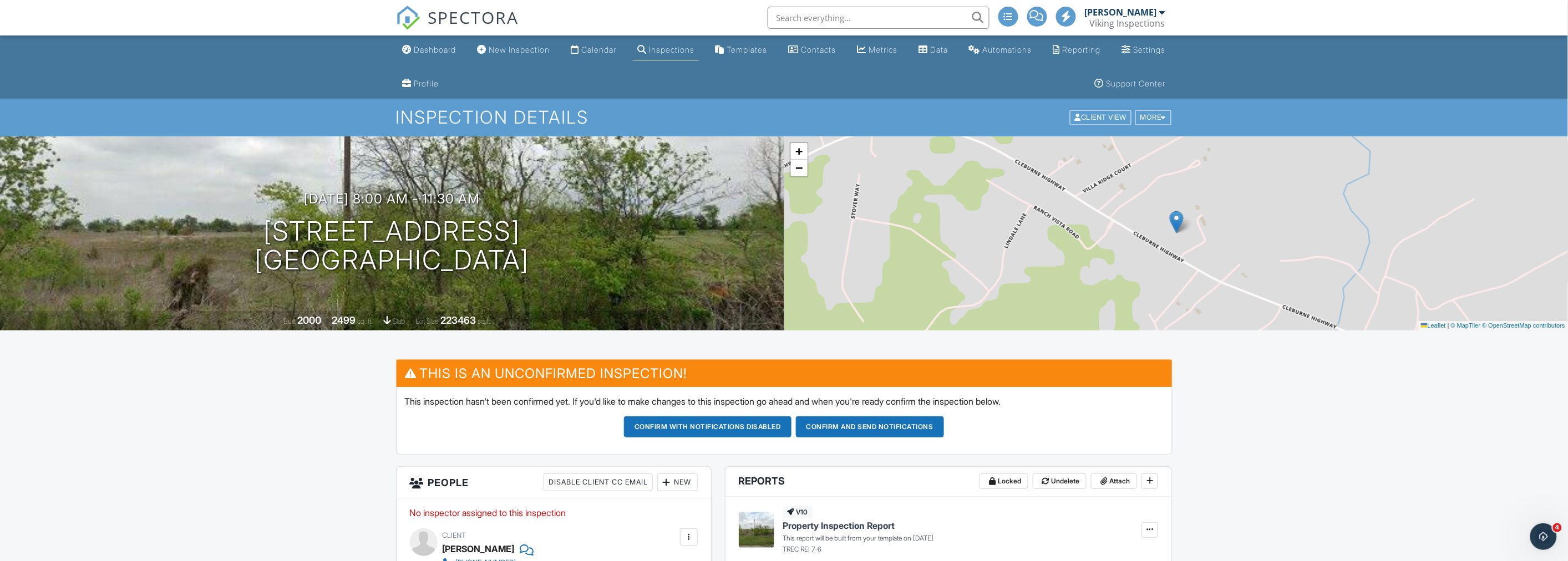
click at [214, 42] on ul "Dashboard New Inspection Calendar Inspections Templates Contacts Metrics Data A…" at bounding box center [784, 67] width 1568 height 63
click at [261, 73] on ul "Dashboard New Inspection Calendar Inspections Templates Contacts Metrics Data A…" at bounding box center [784, 67] width 1568 height 63
click at [320, 62] on ul "Dashboard New Inspection Calendar Inspections Templates Contacts Metrics Data A…" at bounding box center [784, 67] width 1568 height 63
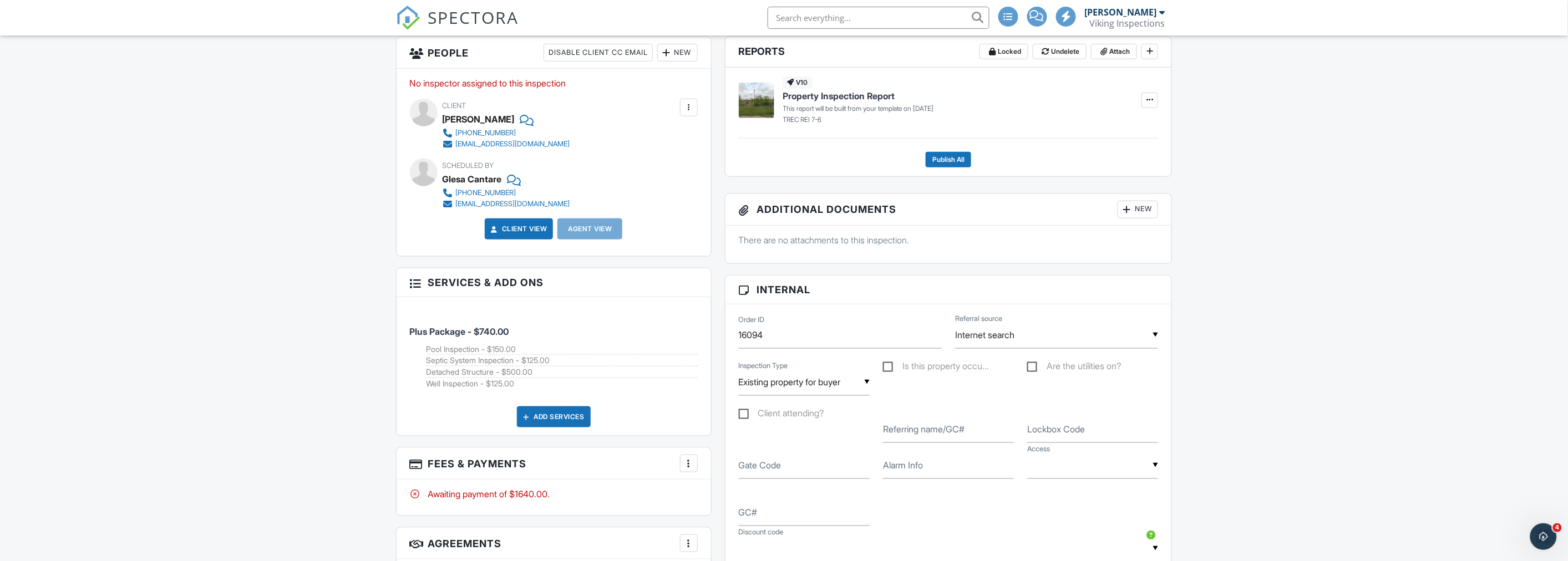
scroll to position [431, 0]
click at [331, 325] on div "Dashboard New Inspection Calendar Inspections Templates Contacts Metrics Data A…" at bounding box center [784, 502] width 1568 height 1794
click at [186, 302] on div "Dashboard New Inspection Calendar Inspections Templates Contacts Metrics Data A…" at bounding box center [784, 502] width 1568 height 1794
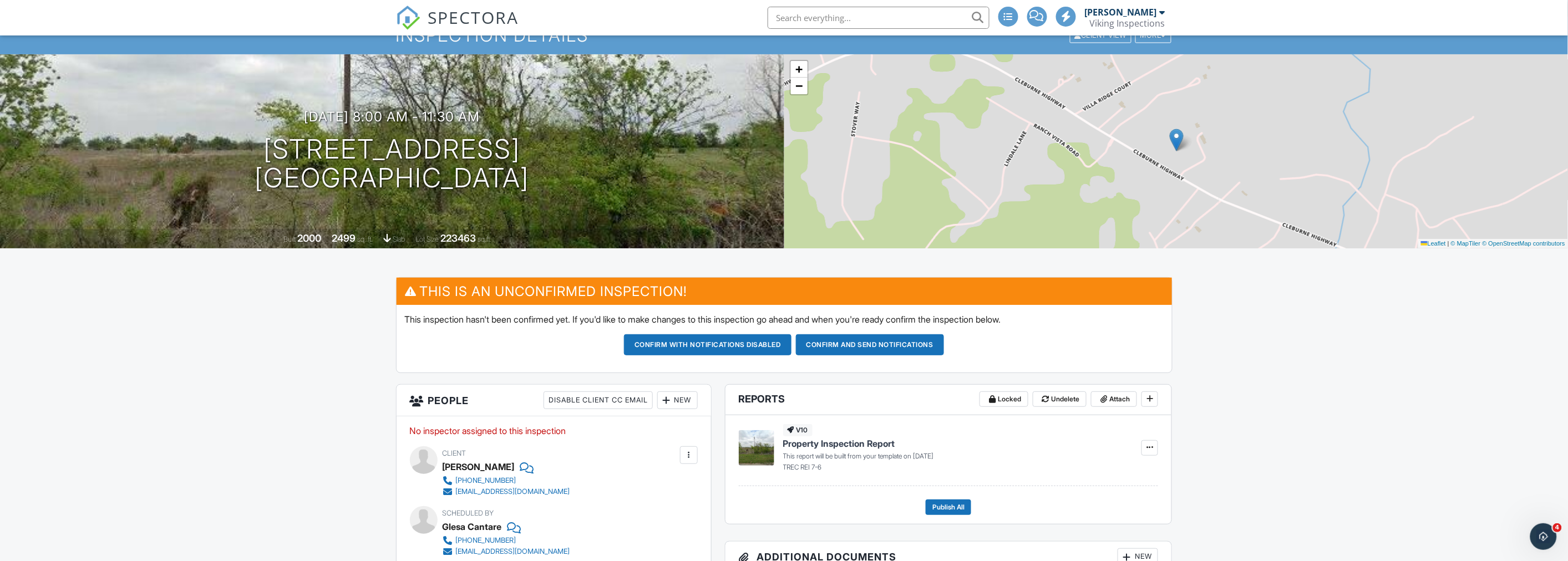
scroll to position [0, 0]
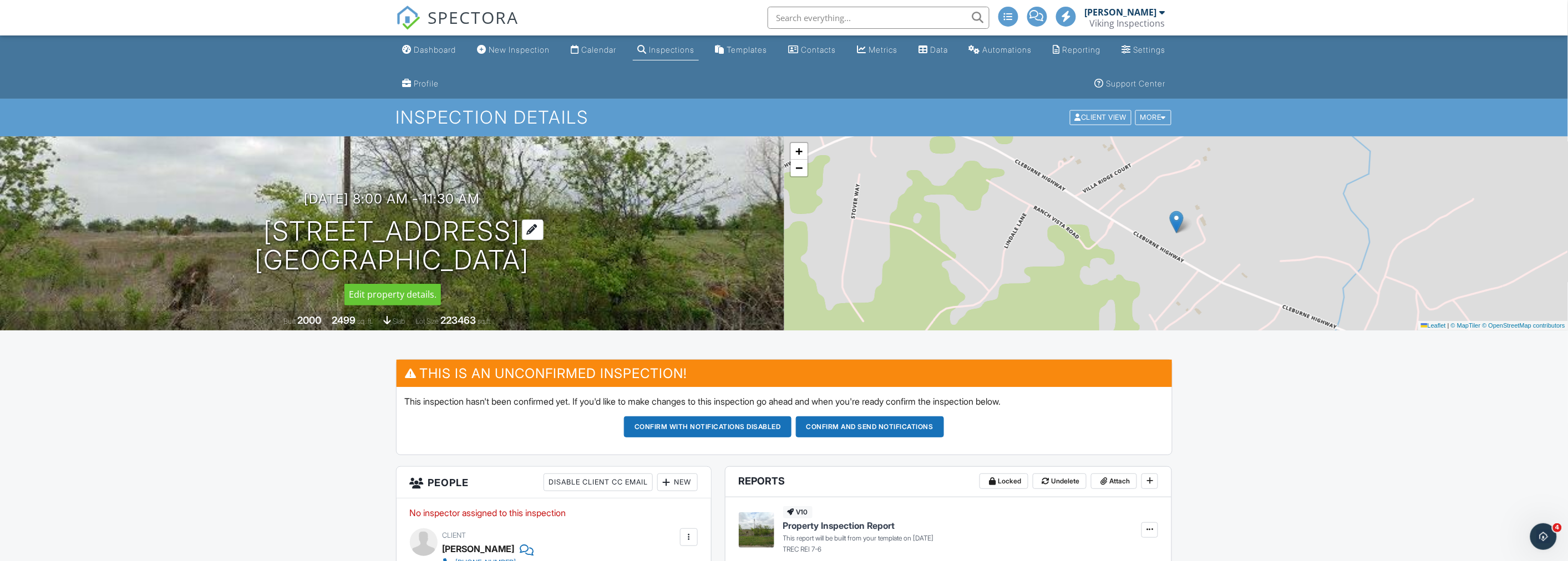
drag, startPoint x: 217, startPoint y: 231, endPoint x: 522, endPoint y: 235, distance: 305.0
click at [522, 235] on div "09/28/2025 8:00 am - 11:30 am 7180 Cleburne Hwy Granbury, TX 76049" at bounding box center [392, 232] width 784 height 84
copy h1 "7180 Cleburne Hwy"
drag, startPoint x: 292, startPoint y: 401, endPoint x: 297, endPoint y: 393, distance: 9.4
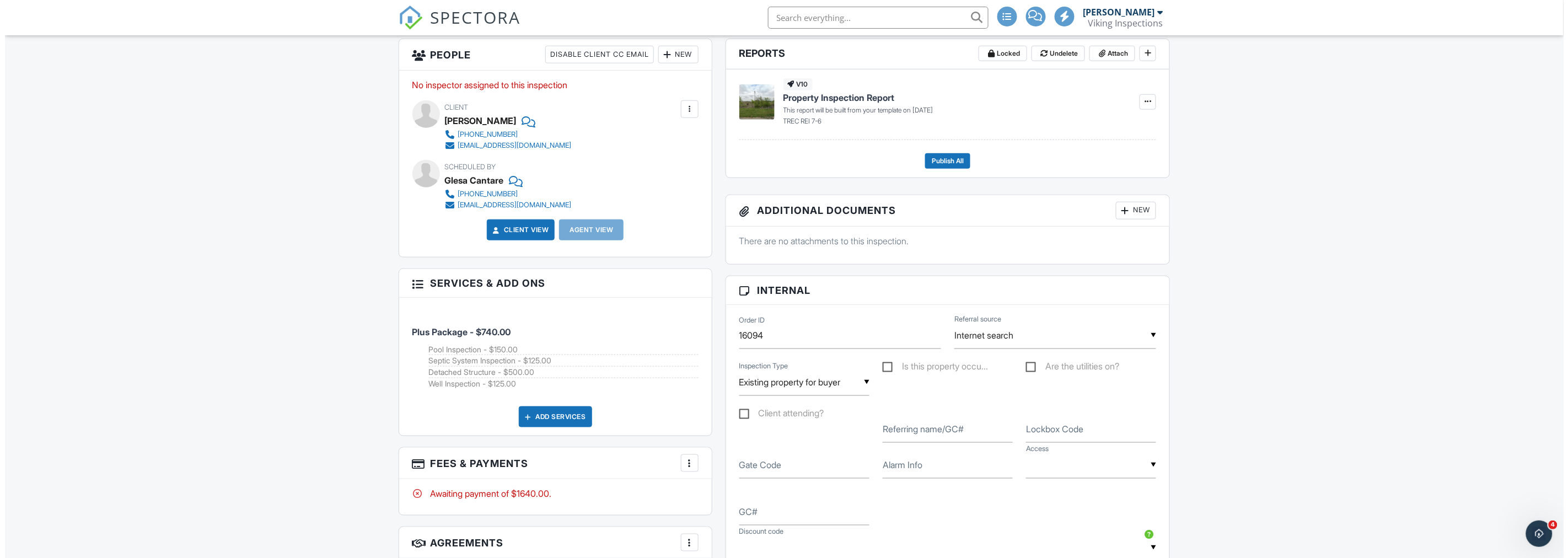
scroll to position [428, 0]
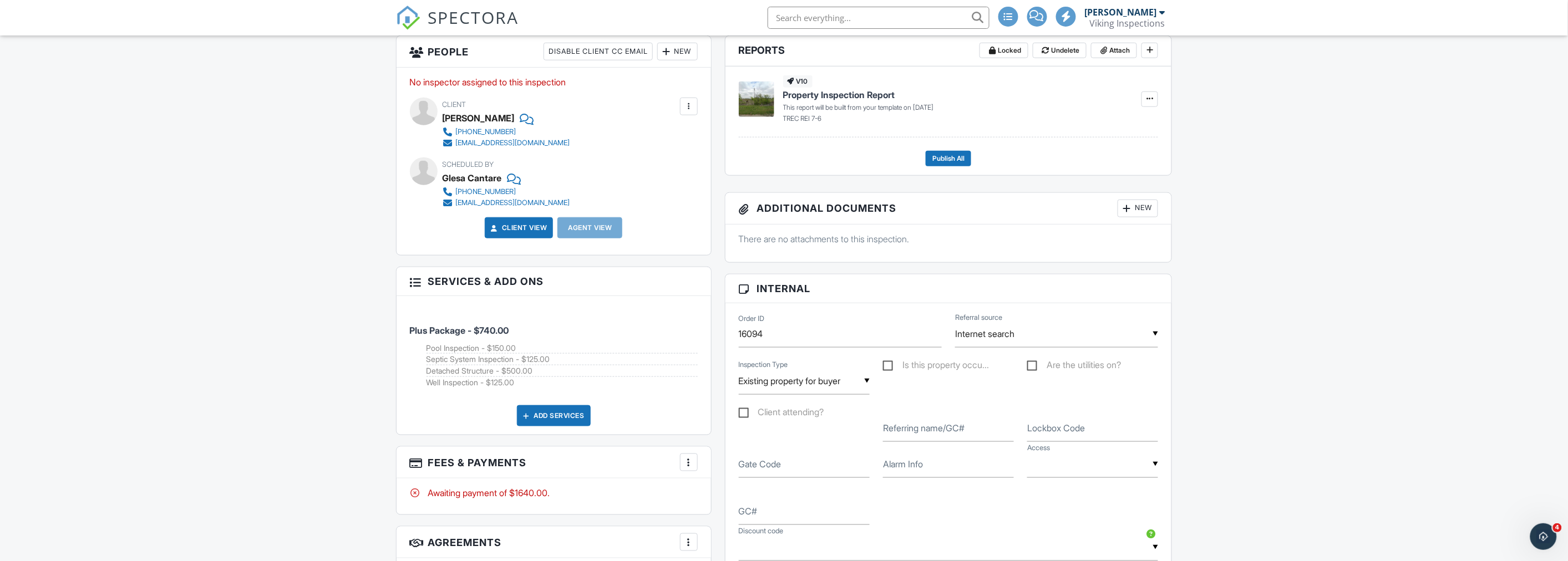
click at [693, 459] on div at bounding box center [689, 462] width 11 height 11
click at [742, 391] on li "Edit Fees & Payments" at bounding box center [744, 388] width 116 height 28
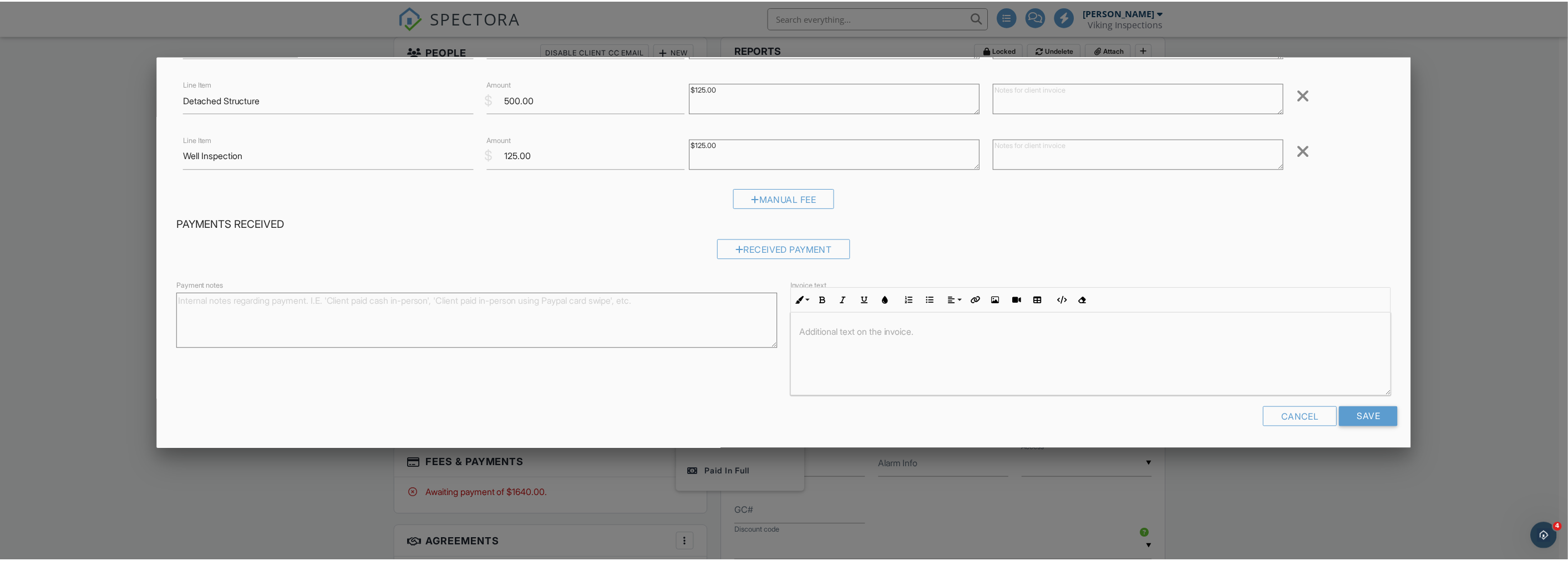
scroll to position [0, 0]
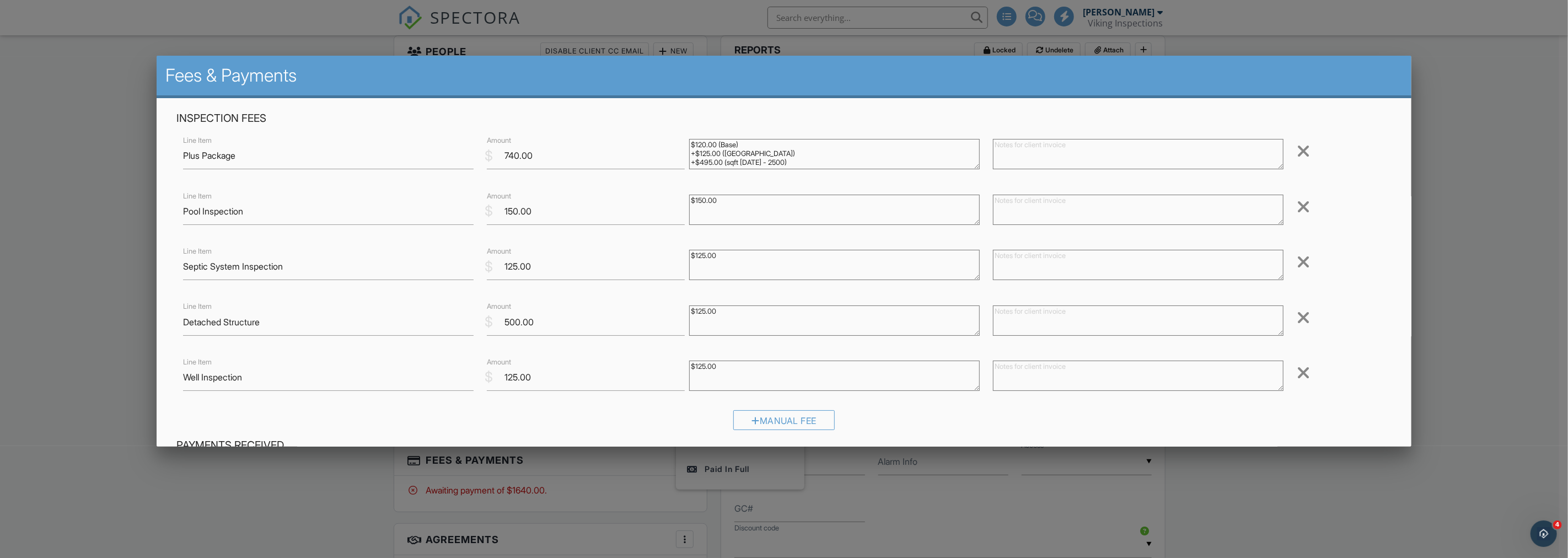
click at [103, 296] on div at bounding box center [784, 293] width 1568 height 697
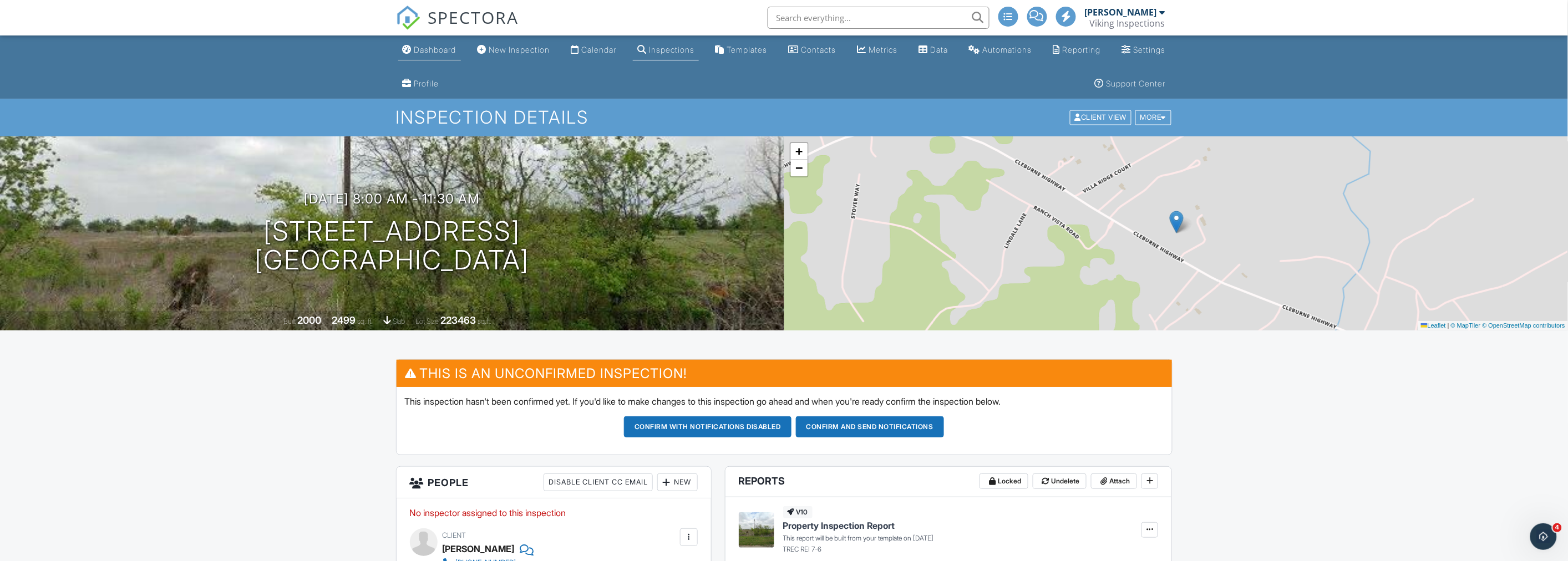
click at [424, 54] on div "Dashboard" at bounding box center [435, 49] width 42 height 9
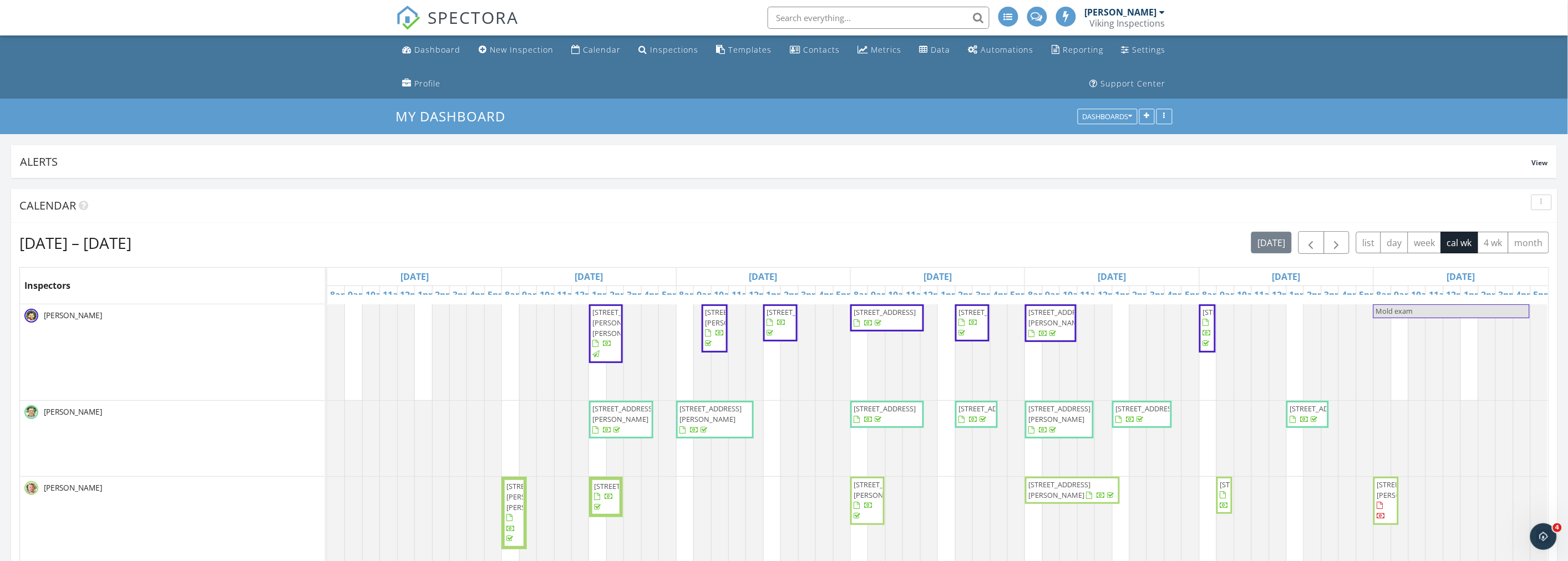
click at [227, 80] on ul "Dashboard New Inspection Calendar Inspections Templates Contacts Metrics Data A…" at bounding box center [784, 67] width 1568 height 63
click at [253, 60] on ul "Dashboard New Inspection Calendar Inspections Templates Contacts Metrics Data A…" at bounding box center [784, 67] width 1568 height 63
click at [1540, 204] on icon "button" at bounding box center [1541, 202] width 2 height 8
click at [1532, 227] on div "Refresh" at bounding box center [1530, 228] width 40 height 13
click at [797, 229] on div "[DATE] – [DATE] [DATE] list day week cal wk 4 wk month Inspectors [DATE] [DATE]…" at bounding box center [784, 433] width 1546 height 421
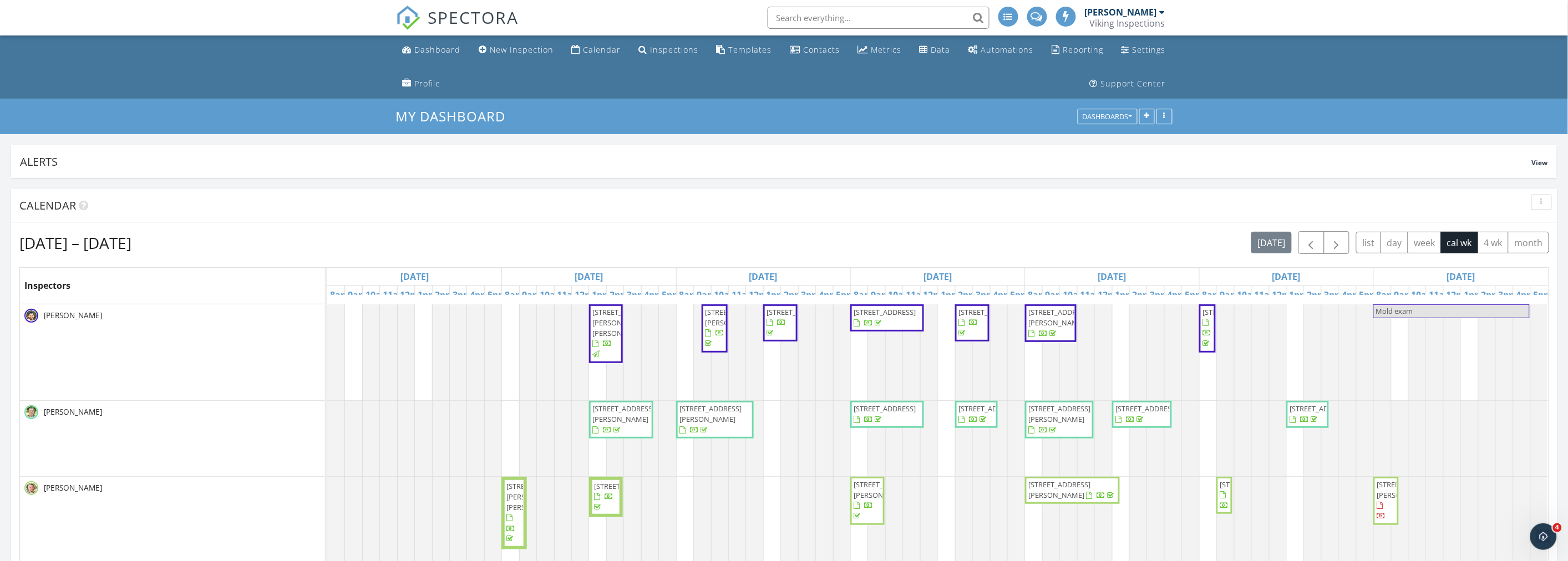
click at [233, 68] on ul "Dashboard New Inspection Calendar Inspections Templates Contacts Metrics Data A…" at bounding box center [784, 67] width 1568 height 63
